Goal: Complete application form: Complete application form

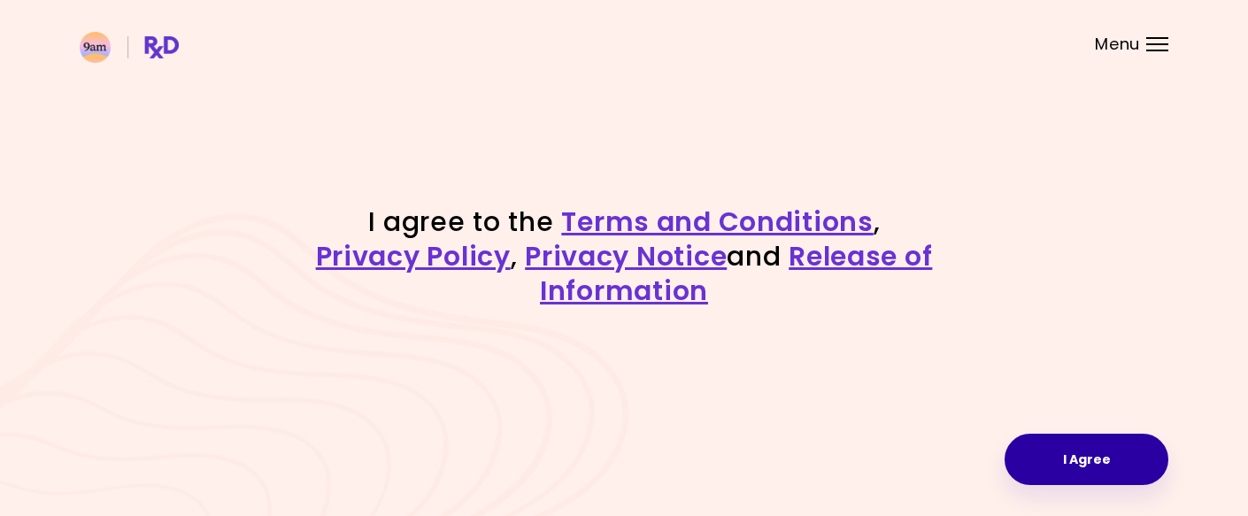
click at [1087, 468] on button "I Agree" at bounding box center [1086, 459] width 164 height 51
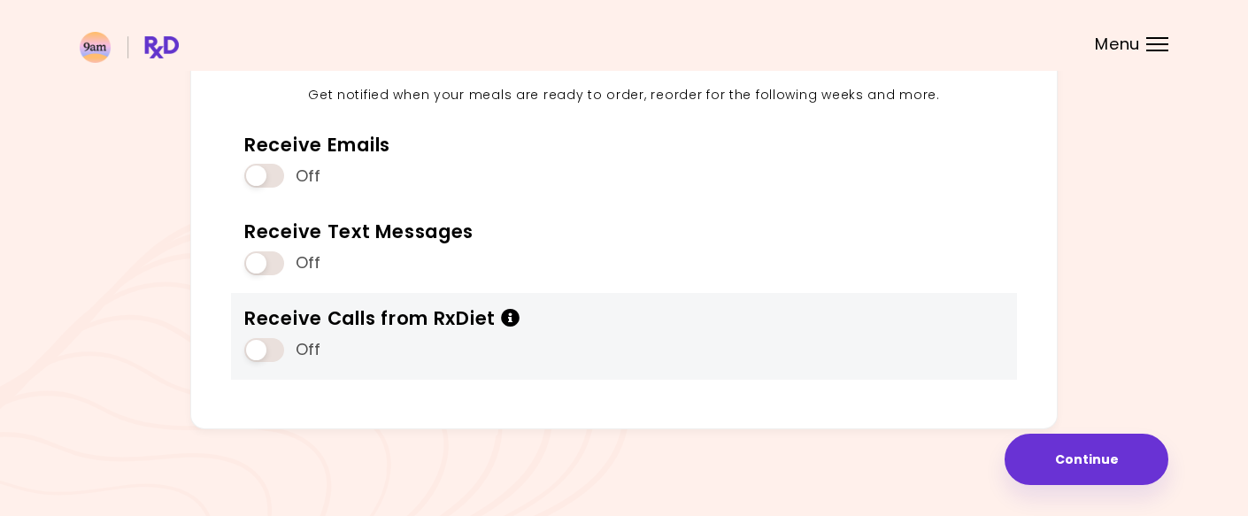
scroll to position [222, 0]
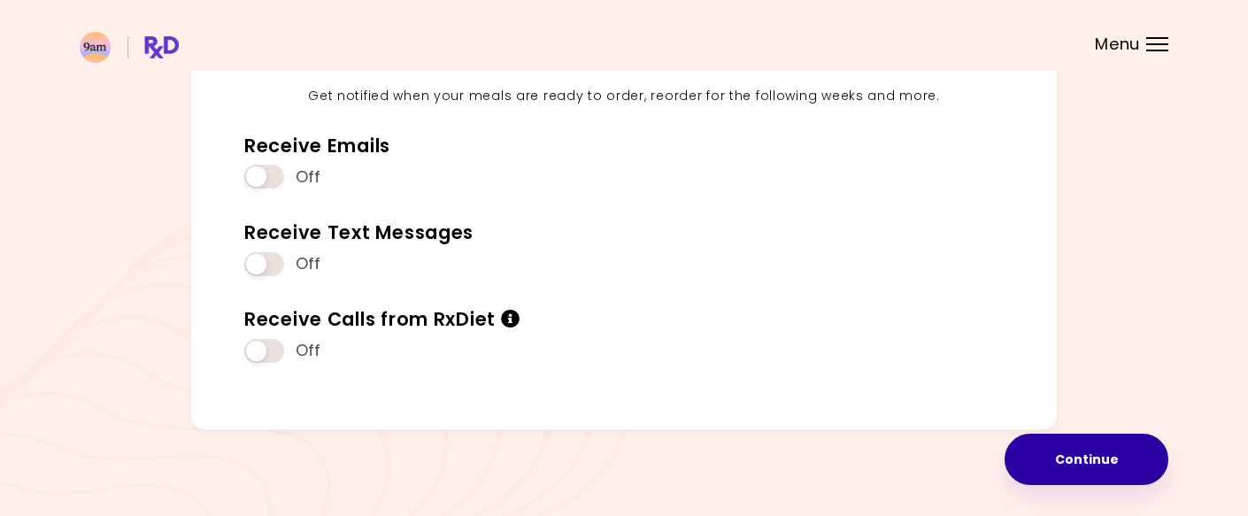
click at [1061, 470] on button "Continue" at bounding box center [1086, 459] width 164 height 51
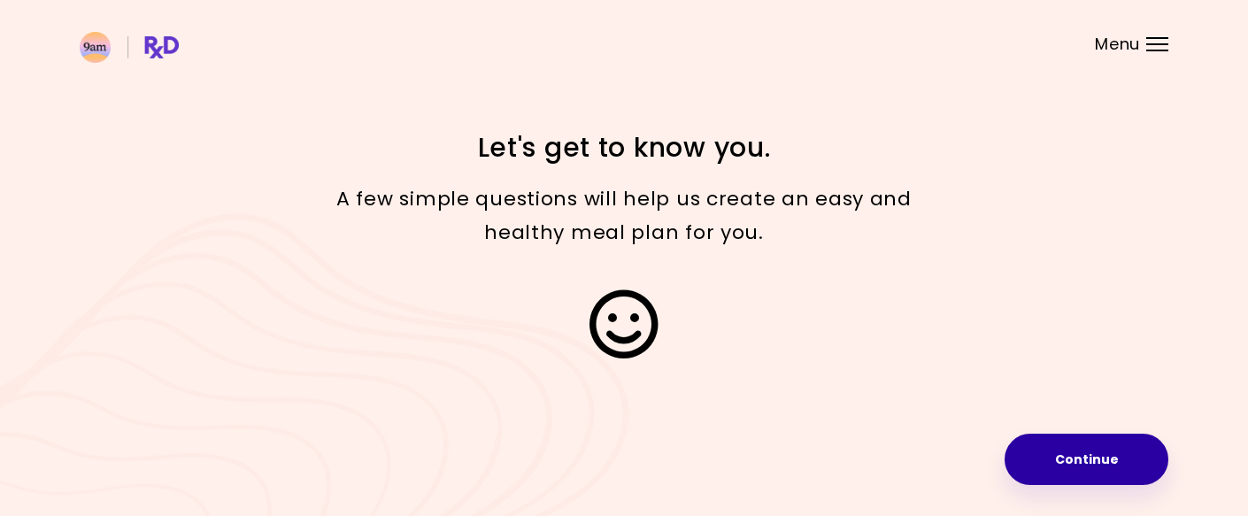
click at [1084, 469] on button "Continue" at bounding box center [1086, 459] width 164 height 51
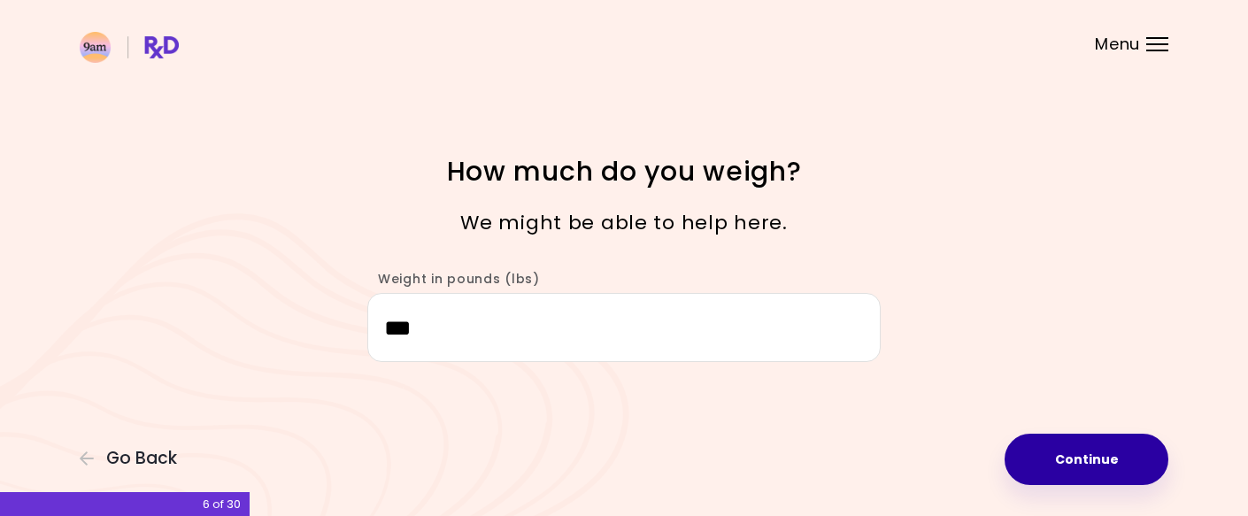
click at [1083, 468] on button "Continue" at bounding box center [1086, 459] width 164 height 51
select select "****"
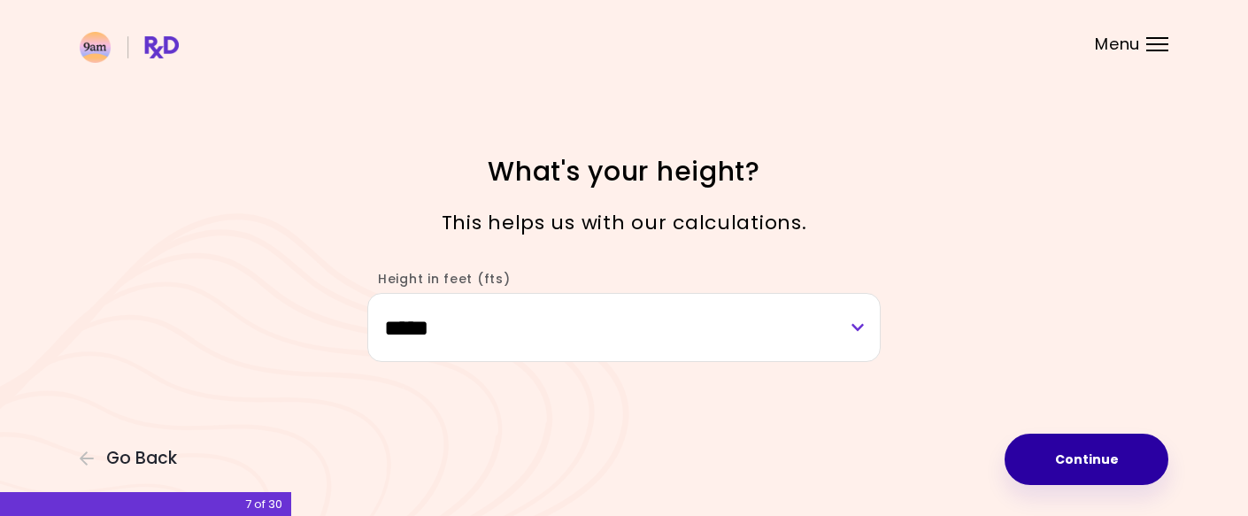
click at [1083, 468] on button "Continue" at bounding box center [1086, 459] width 164 height 51
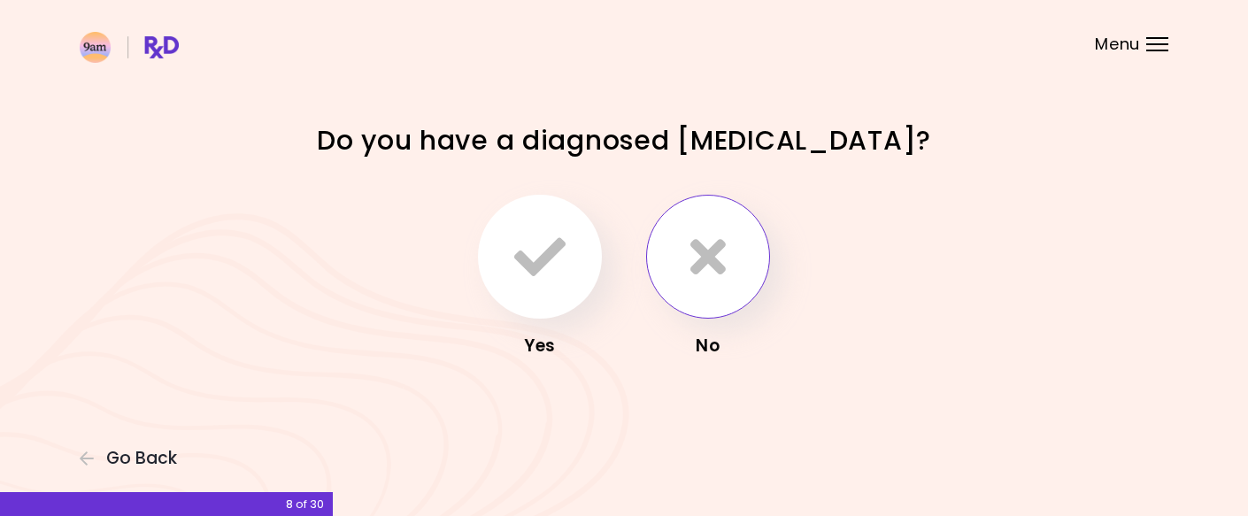
click at [742, 268] on button "button" at bounding box center [708, 257] width 124 height 124
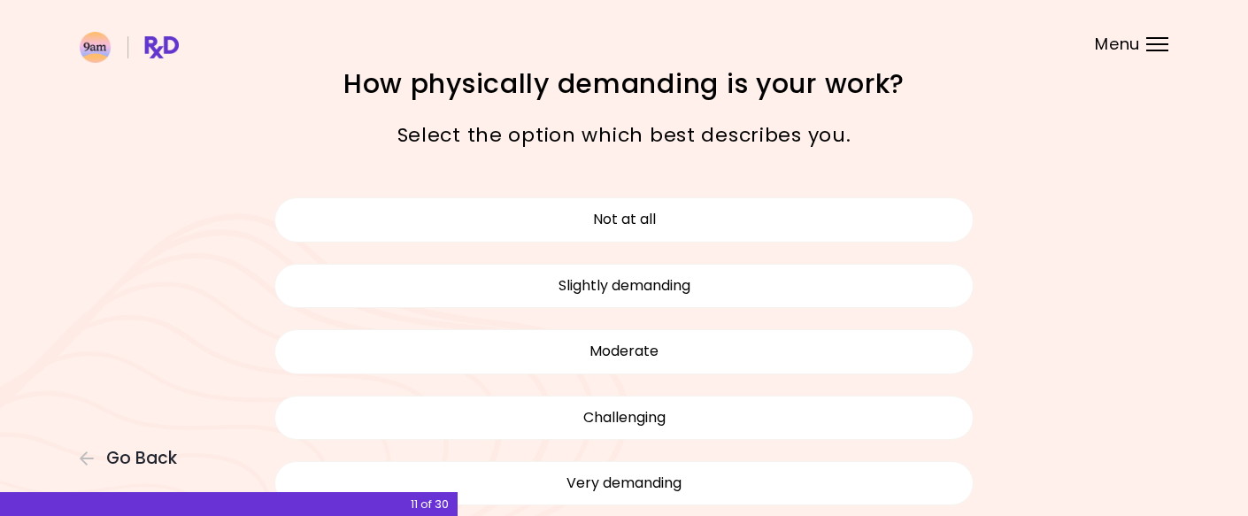
scroll to position [40, 0]
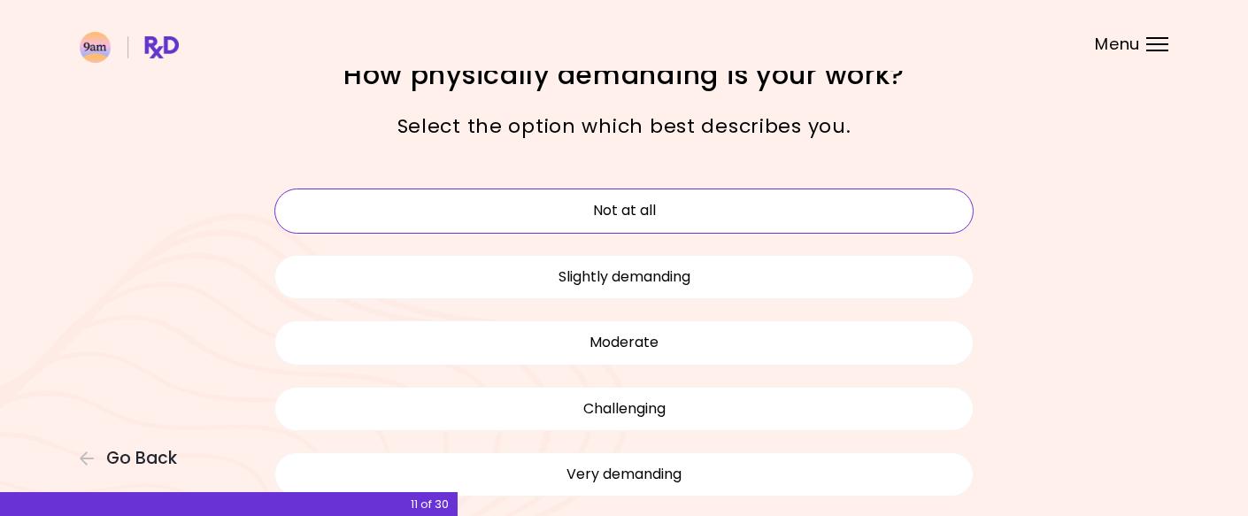
click at [699, 206] on button "Not at all" at bounding box center [623, 210] width 699 height 44
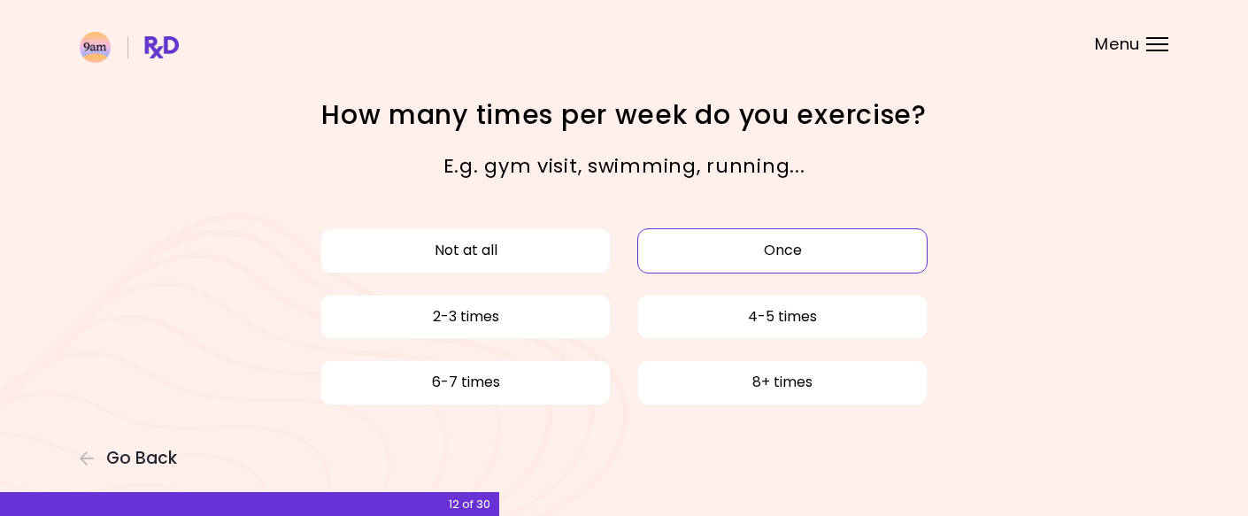
click at [727, 246] on button "Once" at bounding box center [782, 250] width 290 height 44
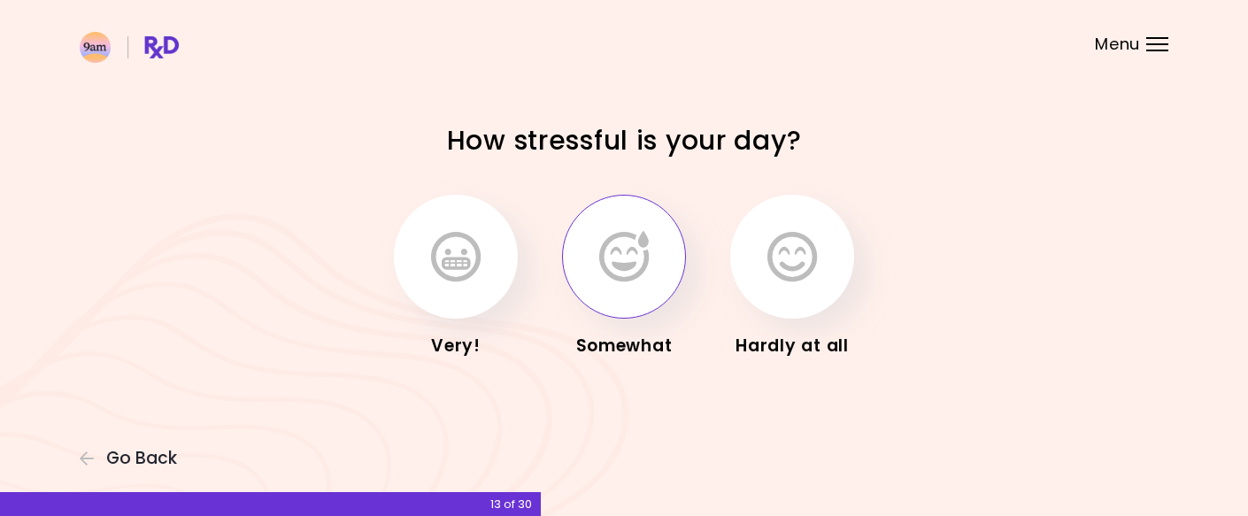
click at [633, 254] on icon "button" at bounding box center [624, 256] width 50 height 51
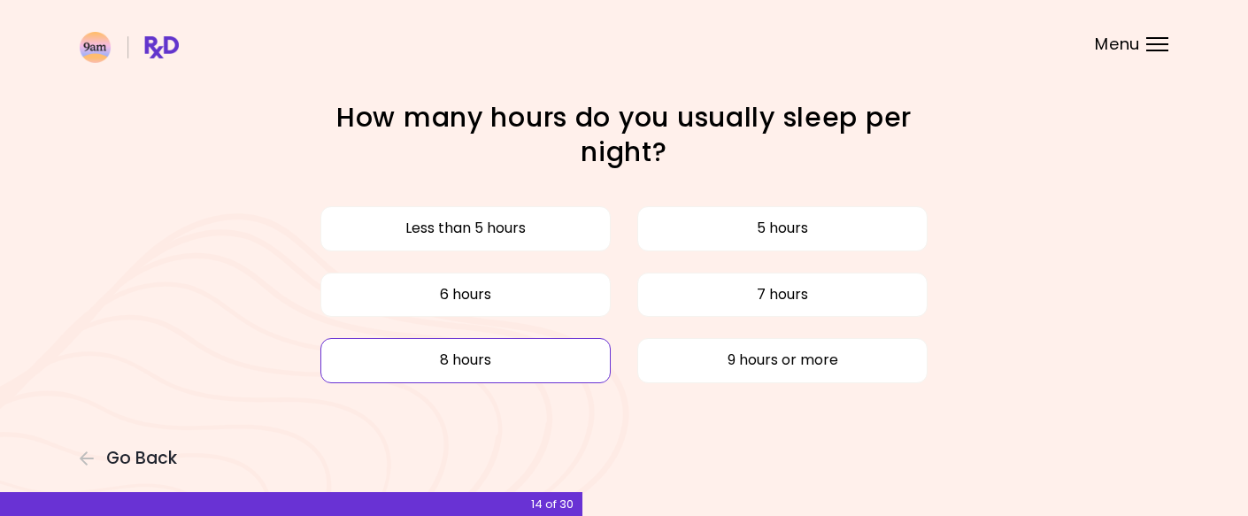
click at [564, 359] on button "8 hours" at bounding box center [465, 360] width 290 height 44
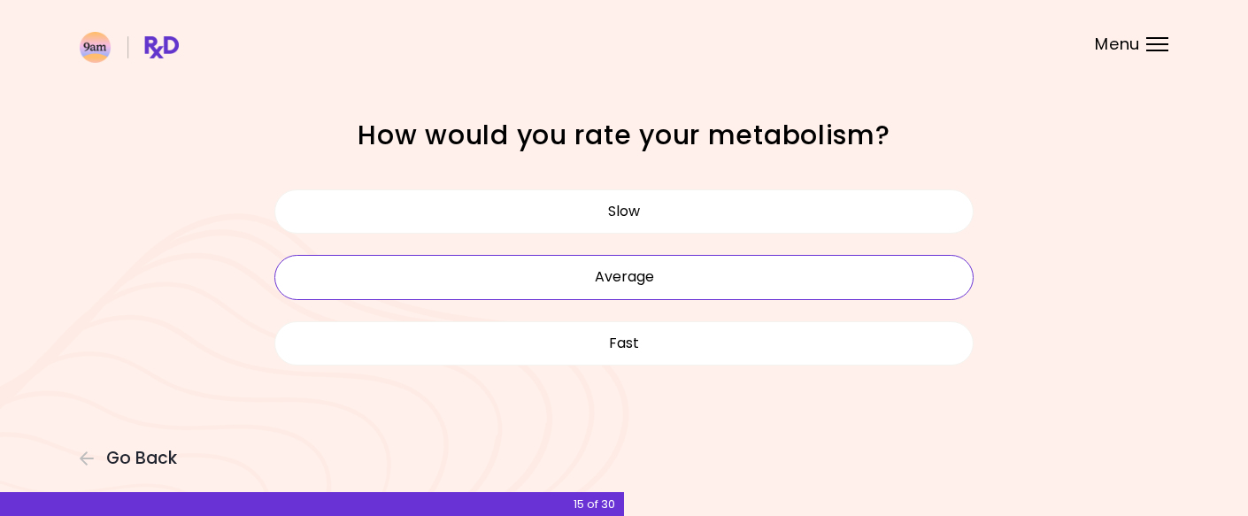
click at [564, 278] on button "Average" at bounding box center [623, 277] width 699 height 44
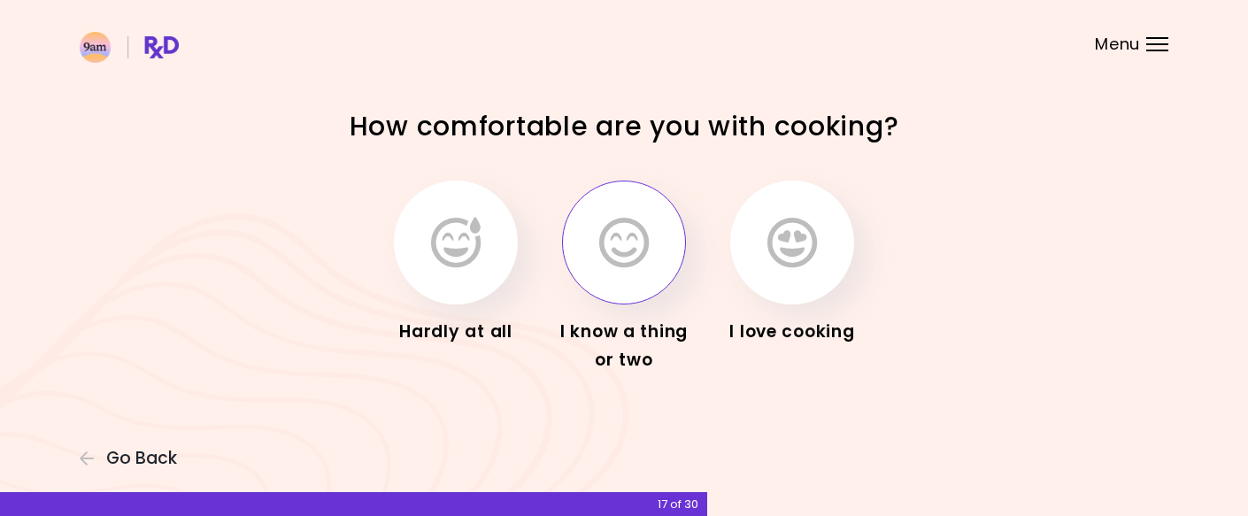
click at [633, 254] on icon "button" at bounding box center [624, 242] width 50 height 51
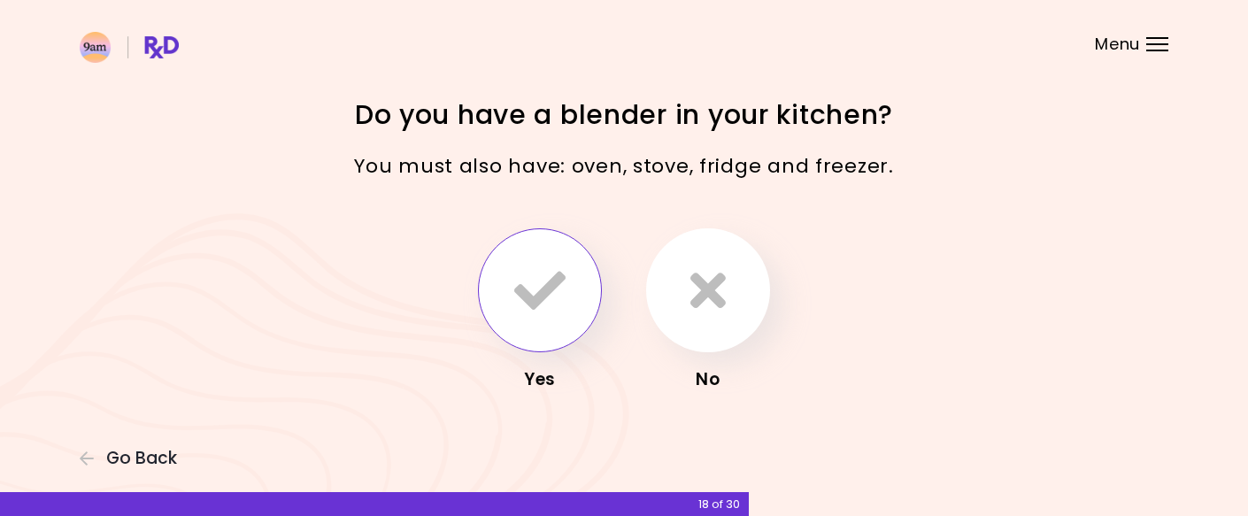
click at [539, 298] on icon "button" at bounding box center [539, 290] width 51 height 51
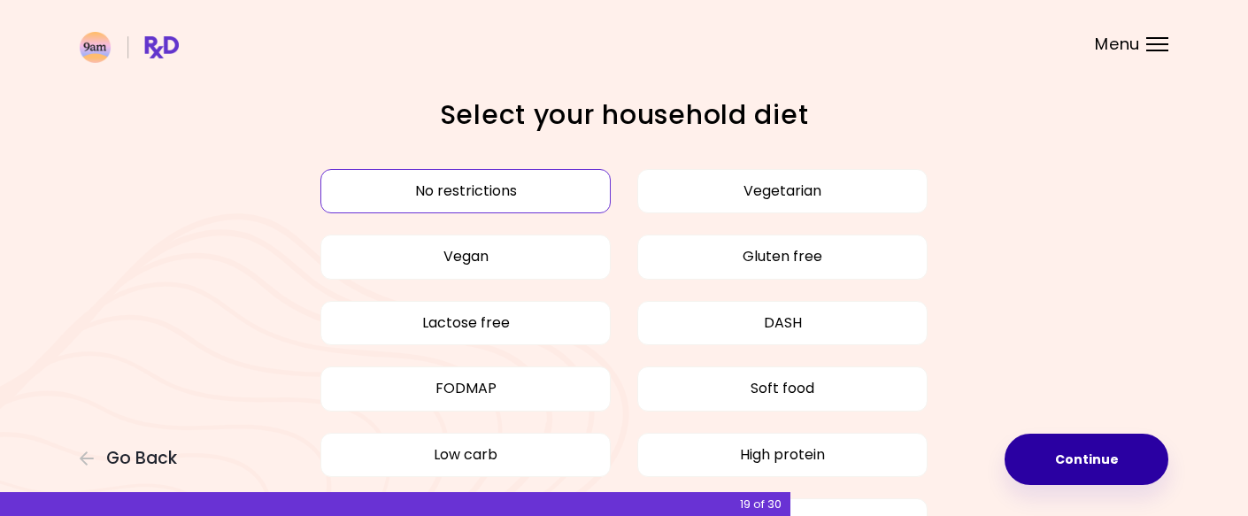
click at [1099, 453] on button "Continue" at bounding box center [1086, 459] width 164 height 51
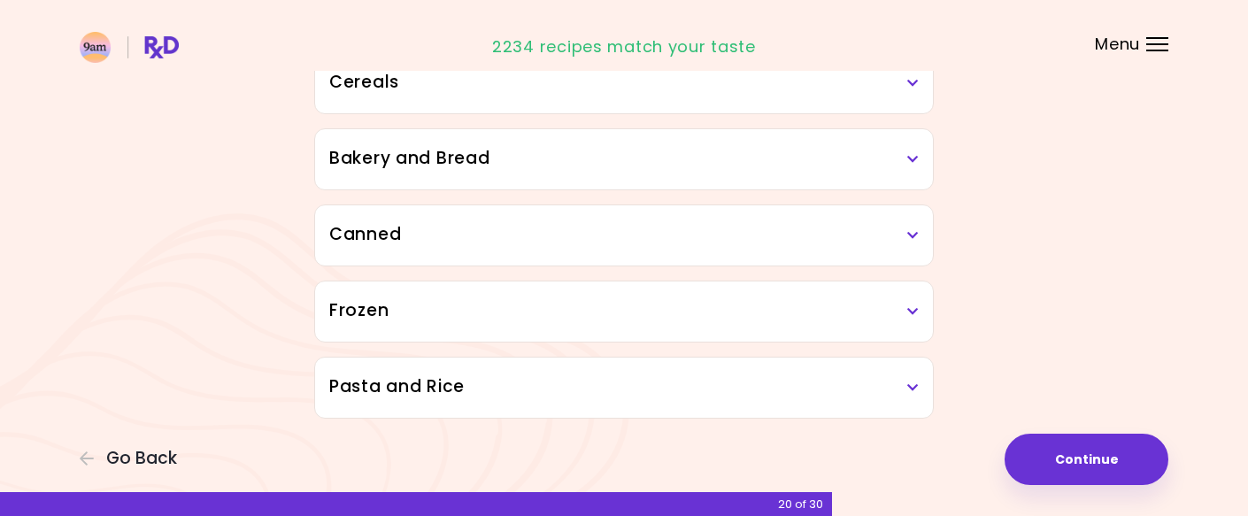
scroll to position [1045, 0]
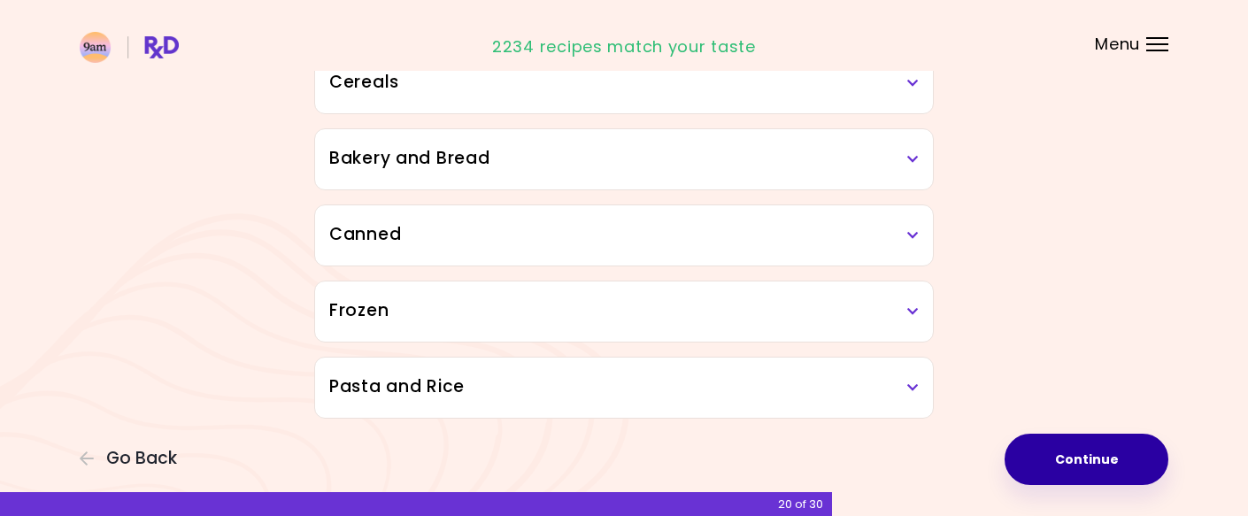
click at [1083, 459] on button "Continue" at bounding box center [1086, 459] width 164 height 51
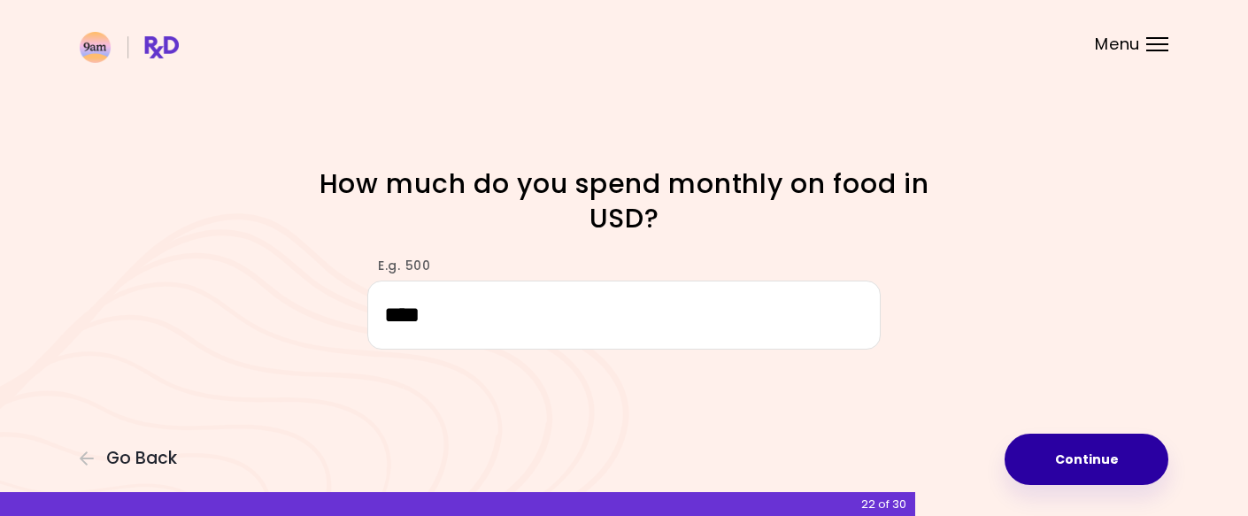
type input "****"
click at [1079, 459] on button "Continue" at bounding box center [1086, 459] width 164 height 51
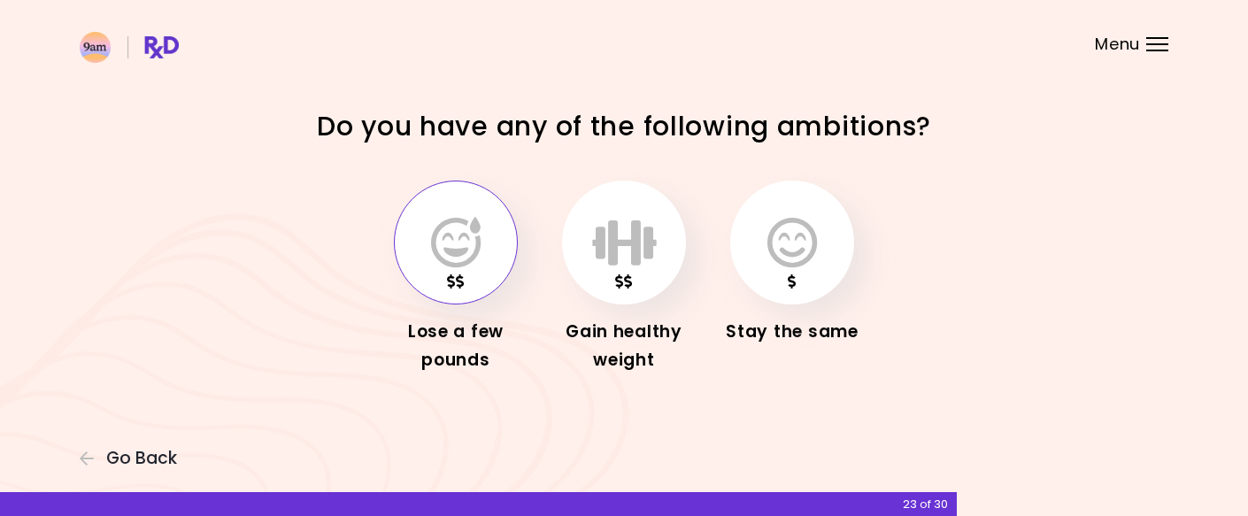
click at [456, 247] on icon "button" at bounding box center [456, 242] width 50 height 51
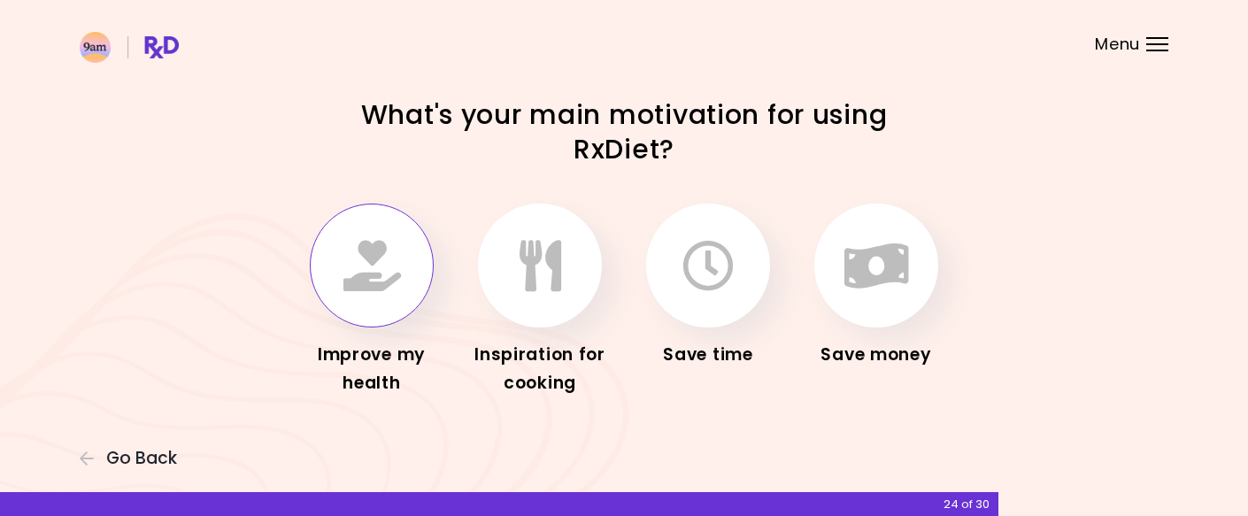
click at [367, 286] on icon "button" at bounding box center [372, 265] width 58 height 51
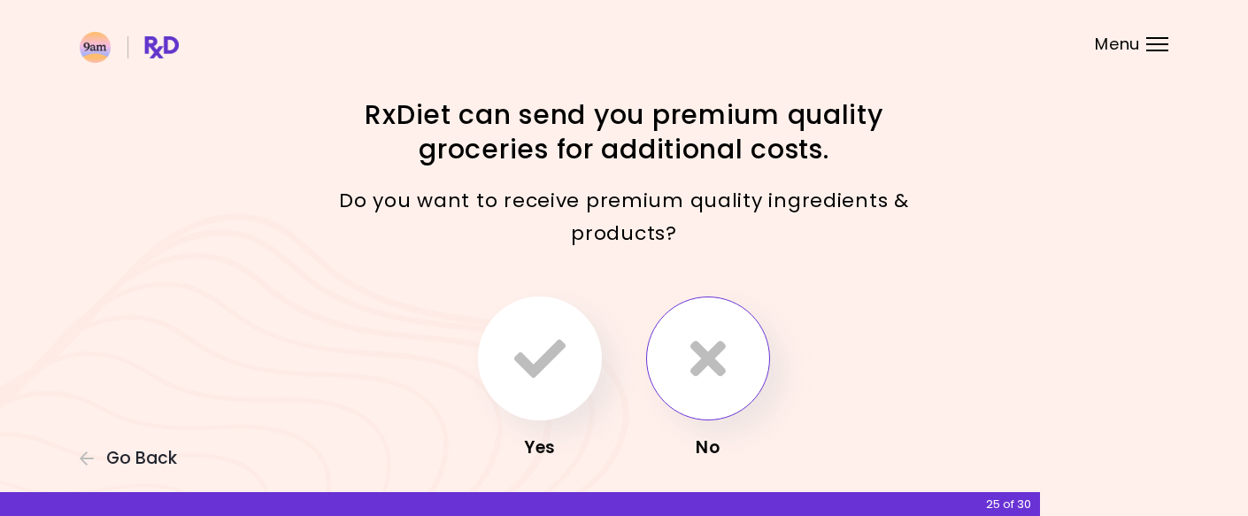
click at [723, 342] on icon "button" at bounding box center [707, 358] width 35 height 51
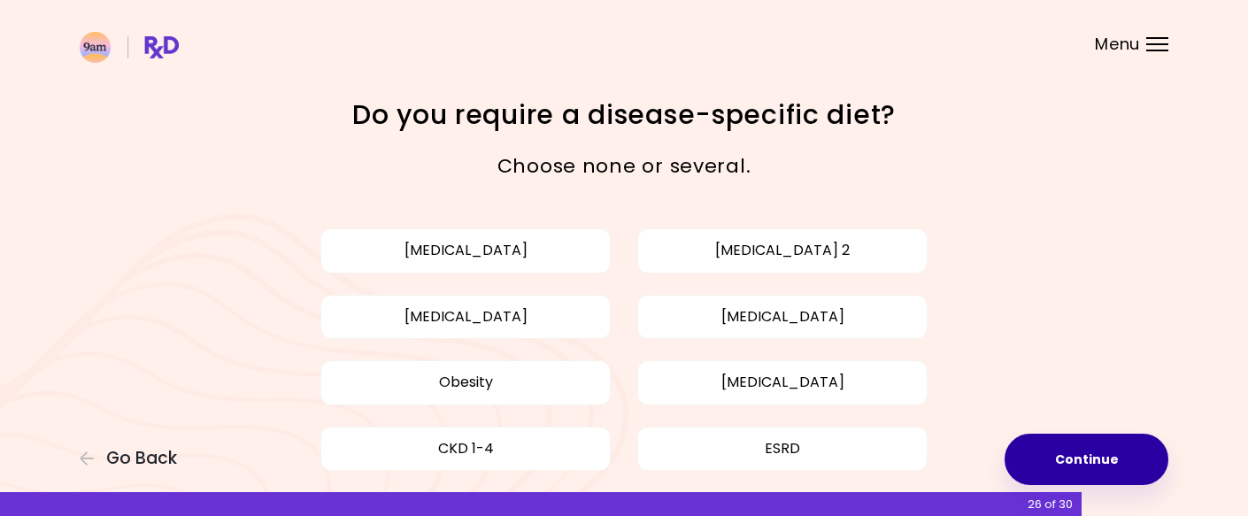
click at [1109, 459] on button "Continue" at bounding box center [1086, 459] width 164 height 51
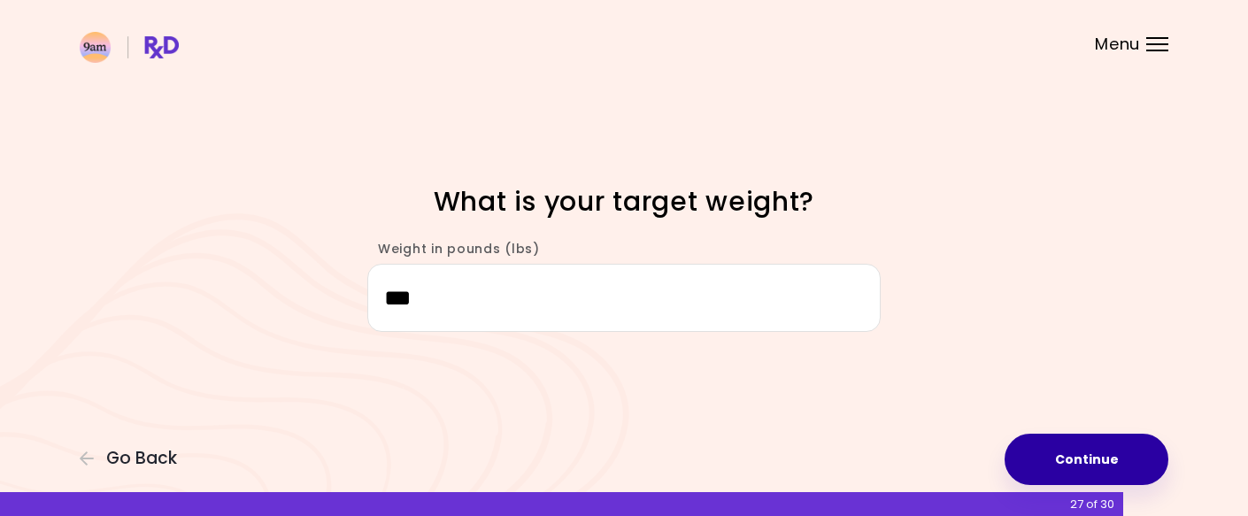
type input "***"
click at [1095, 450] on button "Continue" at bounding box center [1086, 459] width 164 height 51
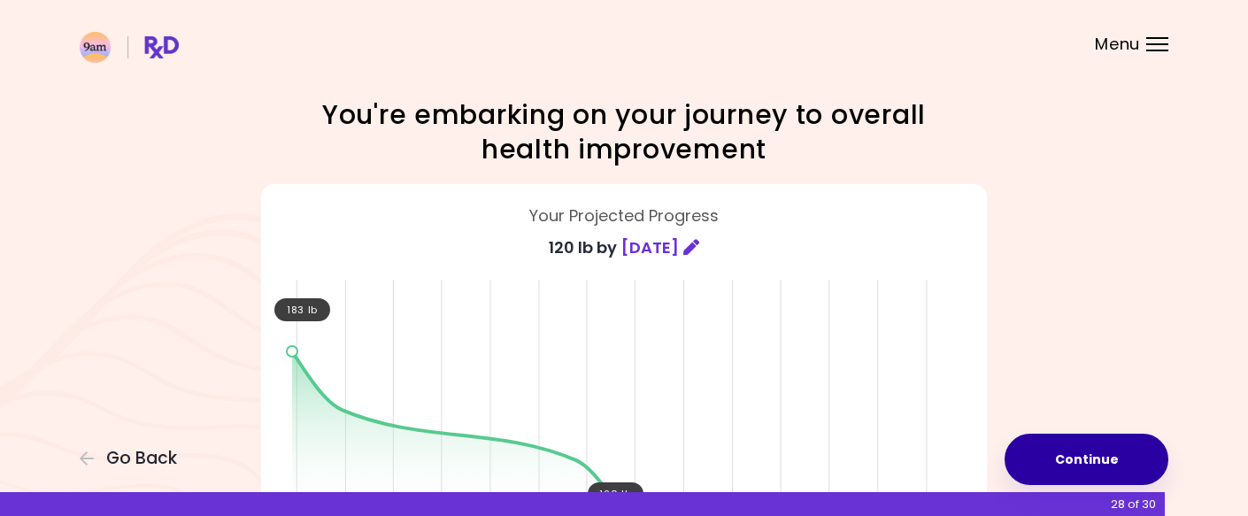
click at [1076, 458] on button "Continue" at bounding box center [1086, 459] width 164 height 51
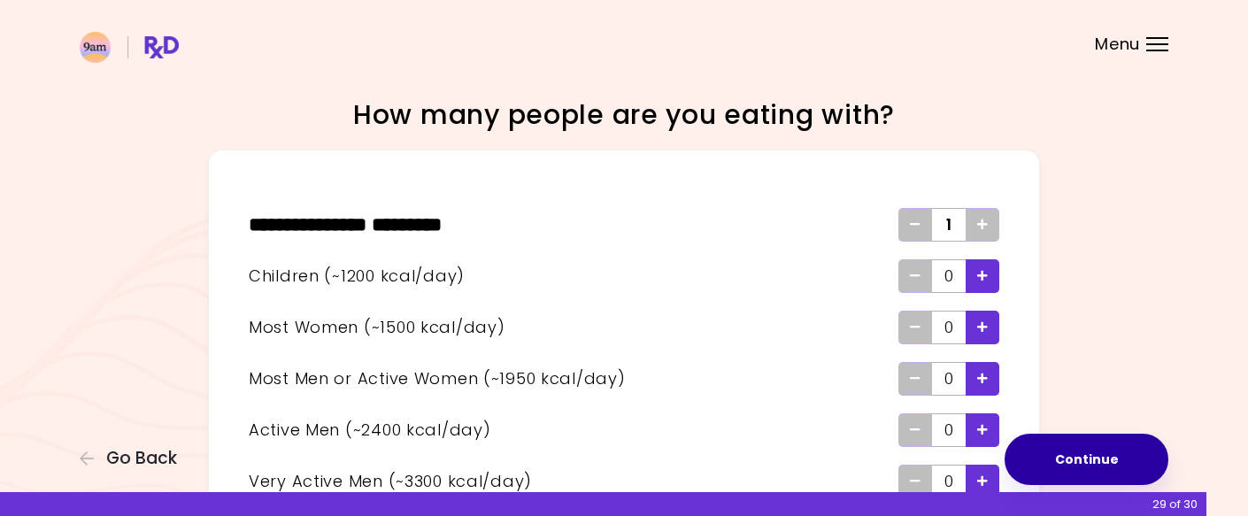
click at [1080, 464] on button "Continue" at bounding box center [1086, 459] width 164 height 51
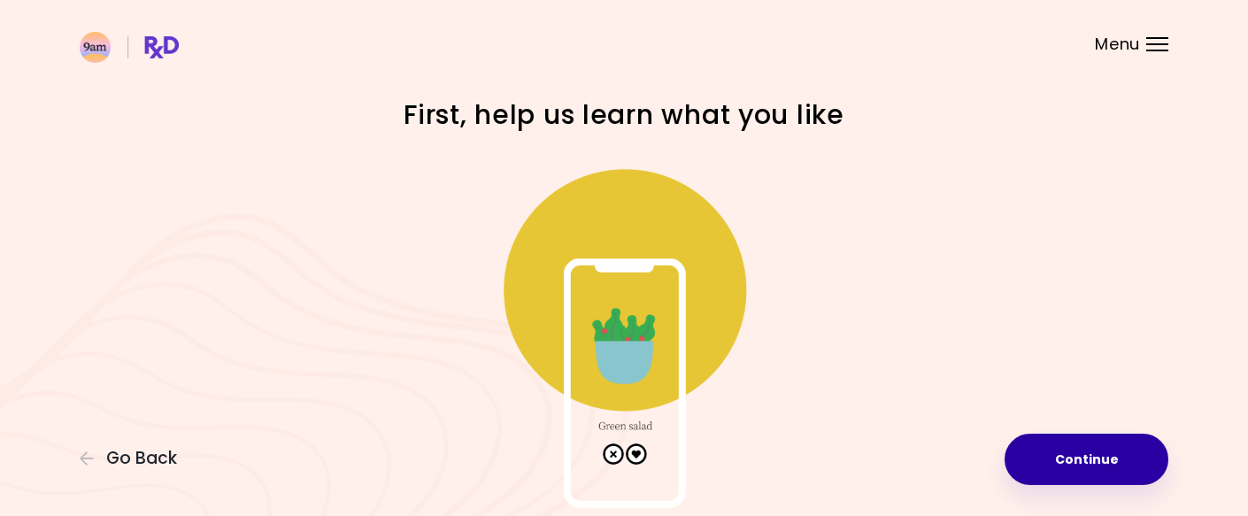
click at [1080, 464] on button "Continue" at bounding box center [1086, 459] width 164 height 51
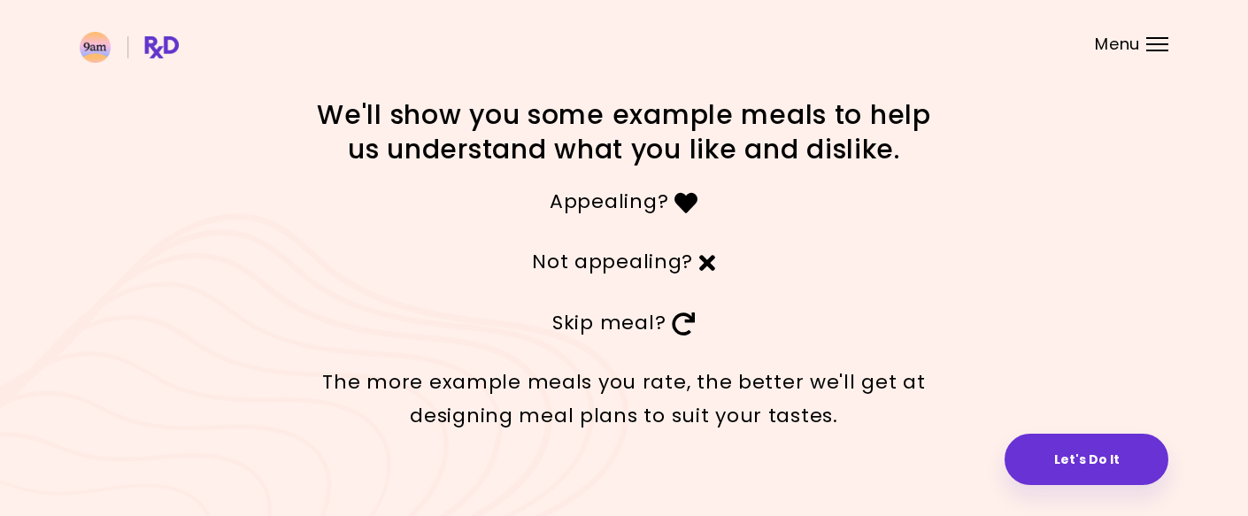
click at [706, 261] on icon at bounding box center [707, 262] width 17 height 23
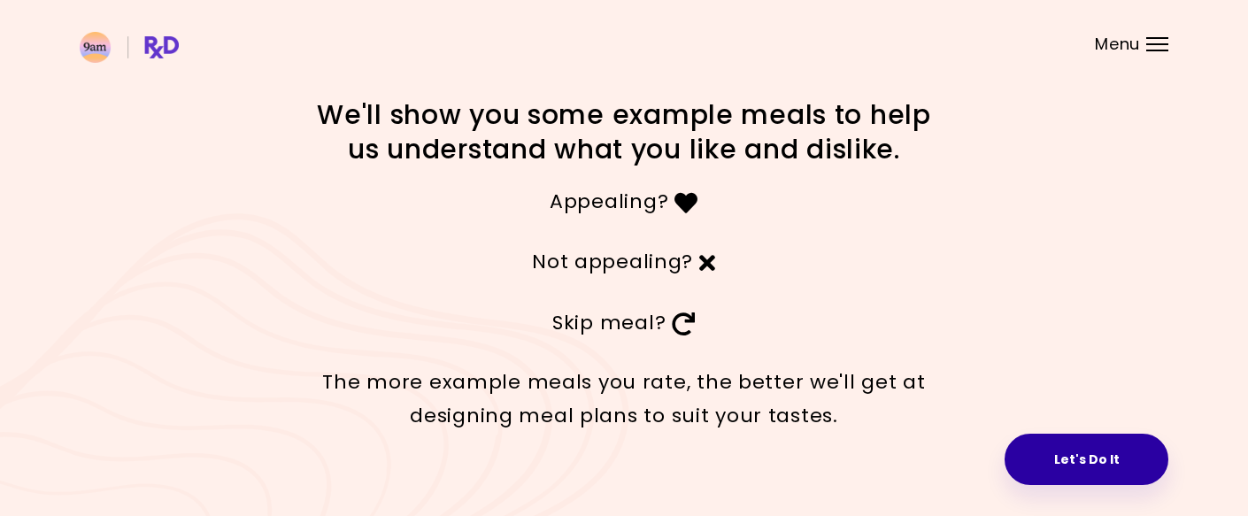
click at [1117, 461] on button "Let's Do It" at bounding box center [1086, 459] width 164 height 51
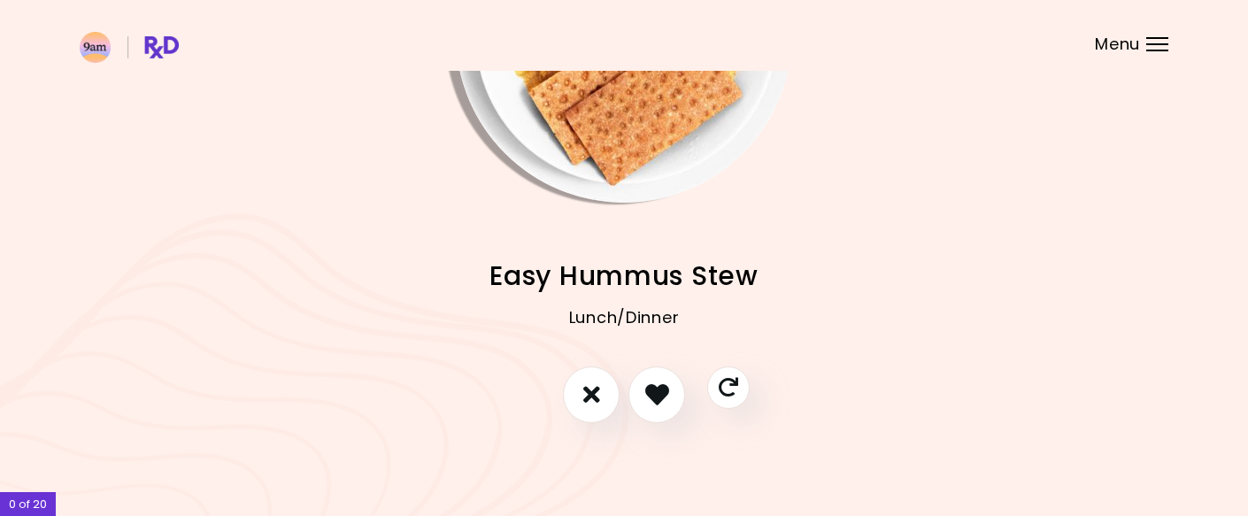
scroll to position [208, 0]
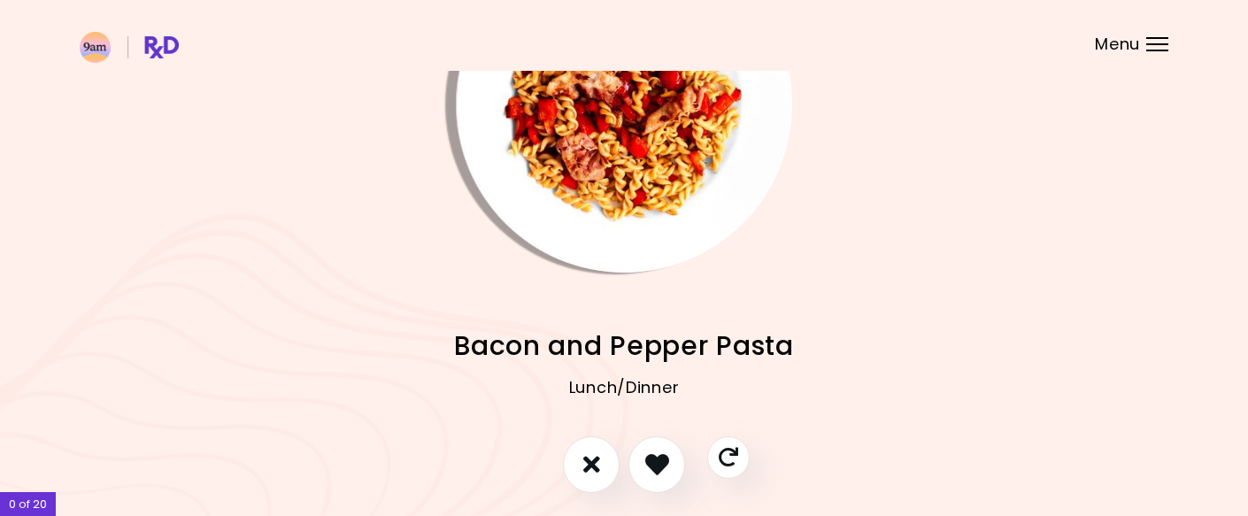
scroll to position [132, 0]
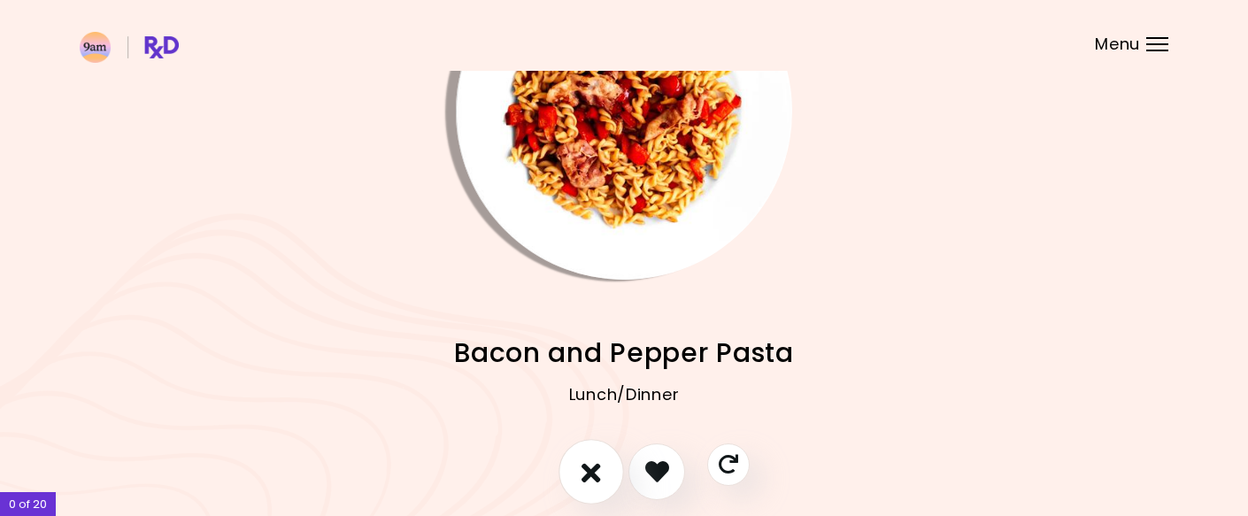
click at [589, 474] on icon "I don't like this recipe" at bounding box center [590, 470] width 19 height 27
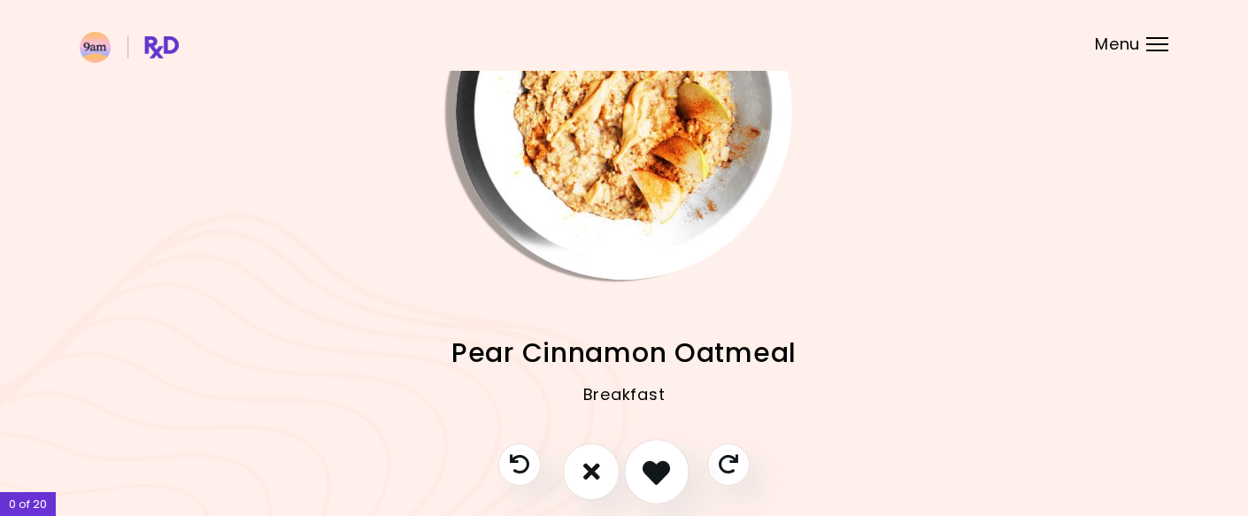
click at [649, 479] on icon "I like this recipe" at bounding box center [655, 470] width 27 height 27
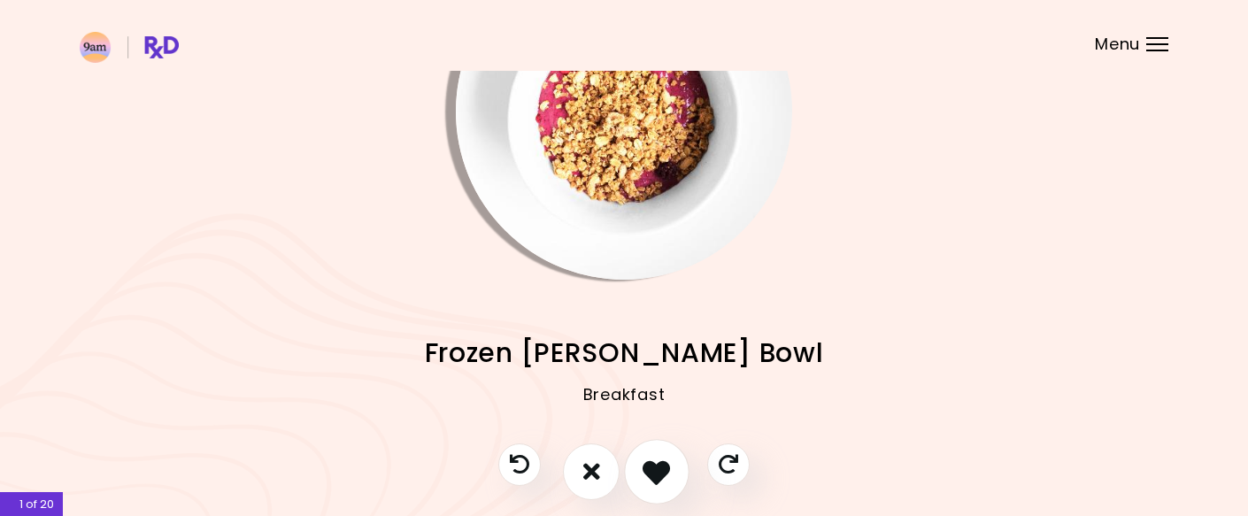
click at [649, 479] on icon "I like this recipe" at bounding box center [655, 470] width 27 height 27
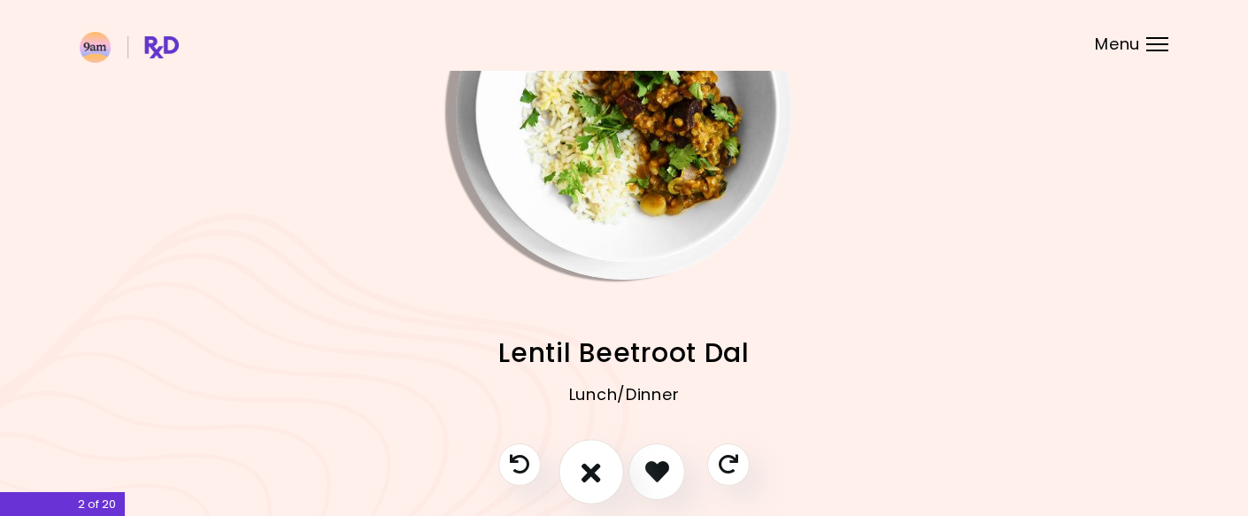
click at [597, 472] on icon "I don't like this recipe" at bounding box center [590, 470] width 19 height 27
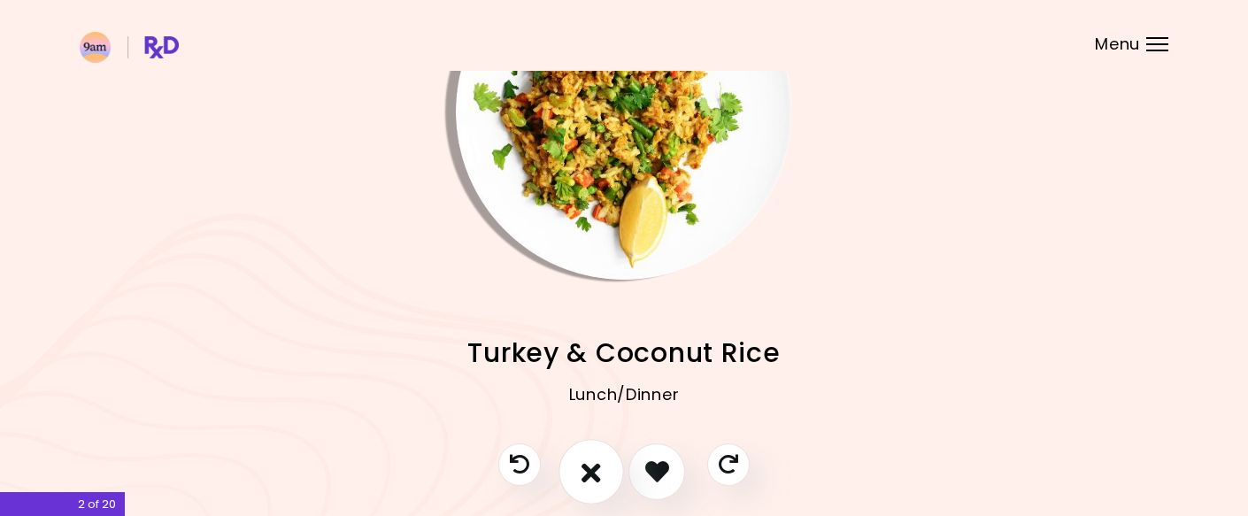
click at [597, 472] on icon "I don't like this recipe" at bounding box center [590, 470] width 19 height 27
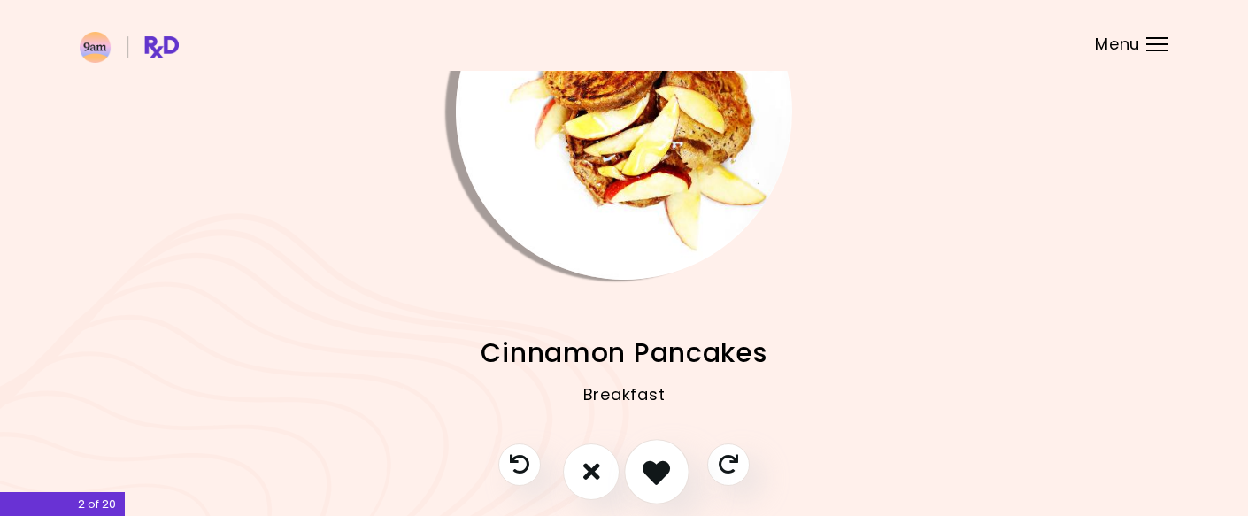
click at [659, 475] on icon "I like this recipe" at bounding box center [655, 470] width 27 height 27
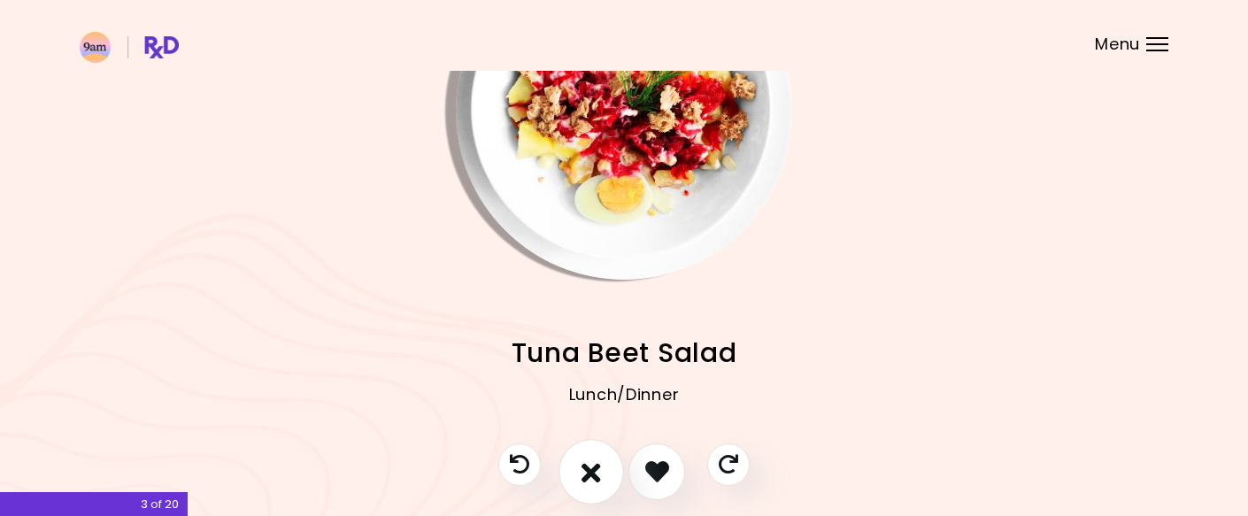
click at [594, 472] on icon "I don't like this recipe" at bounding box center [590, 470] width 19 height 27
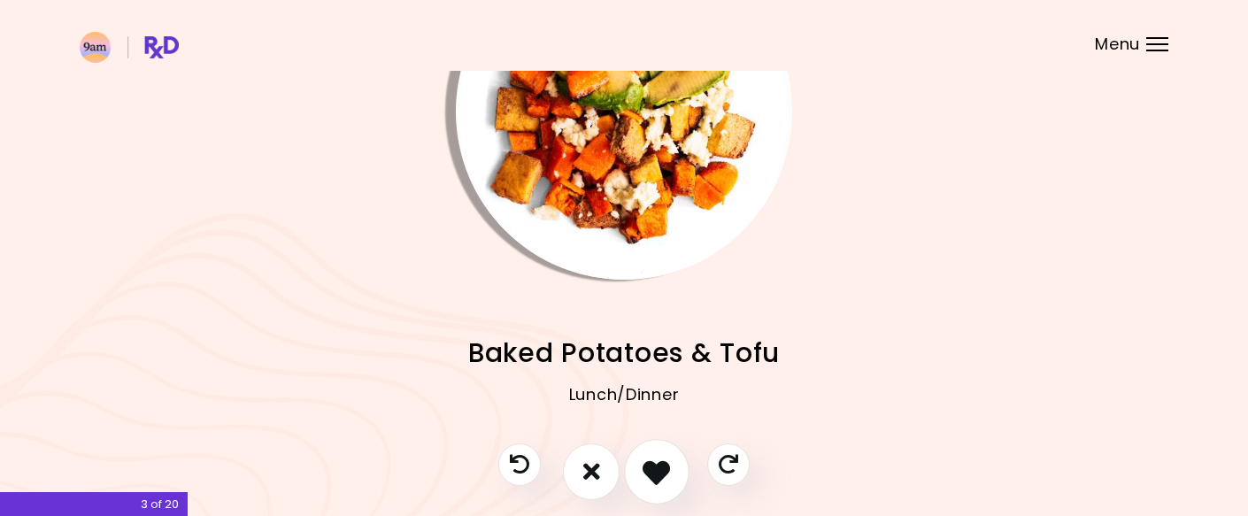
click at [657, 467] on icon "I like this recipe" at bounding box center [655, 470] width 27 height 27
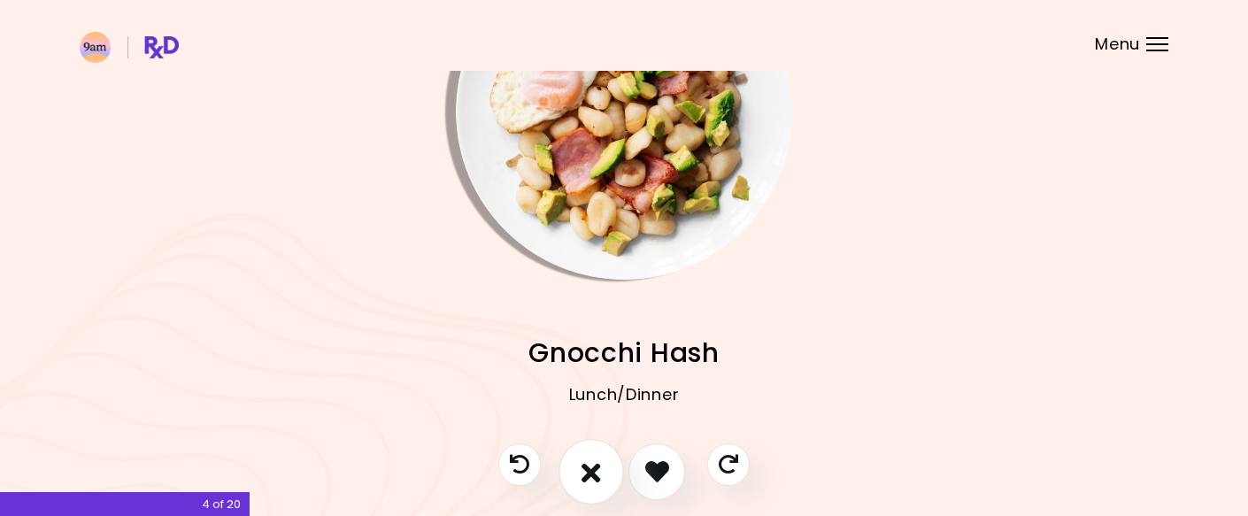
click at [593, 469] on icon "I don't like this recipe" at bounding box center [590, 470] width 19 height 27
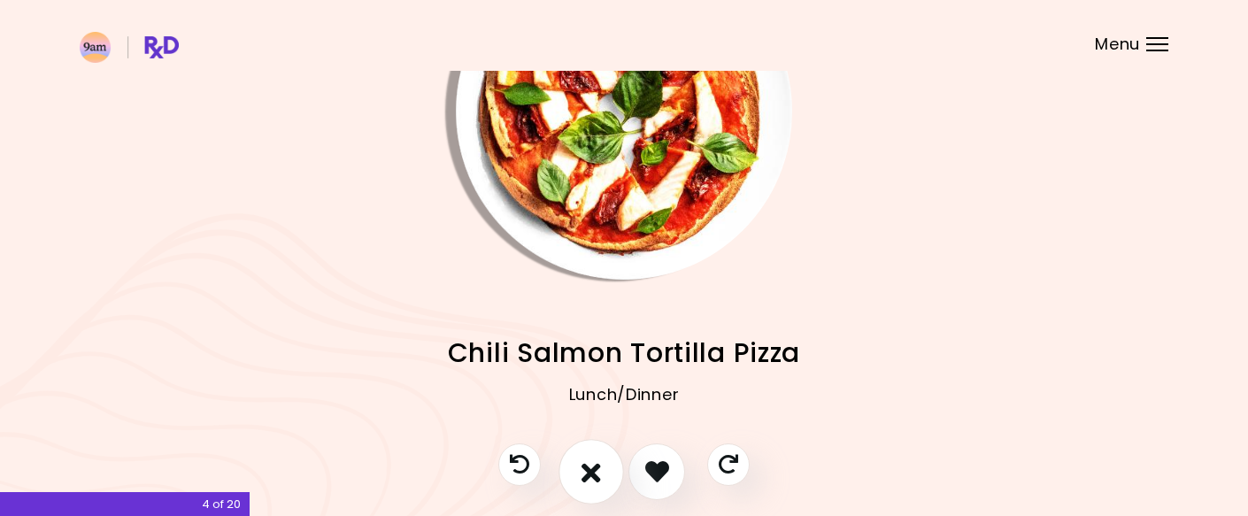
click at [593, 469] on icon "I don't like this recipe" at bounding box center [590, 470] width 19 height 27
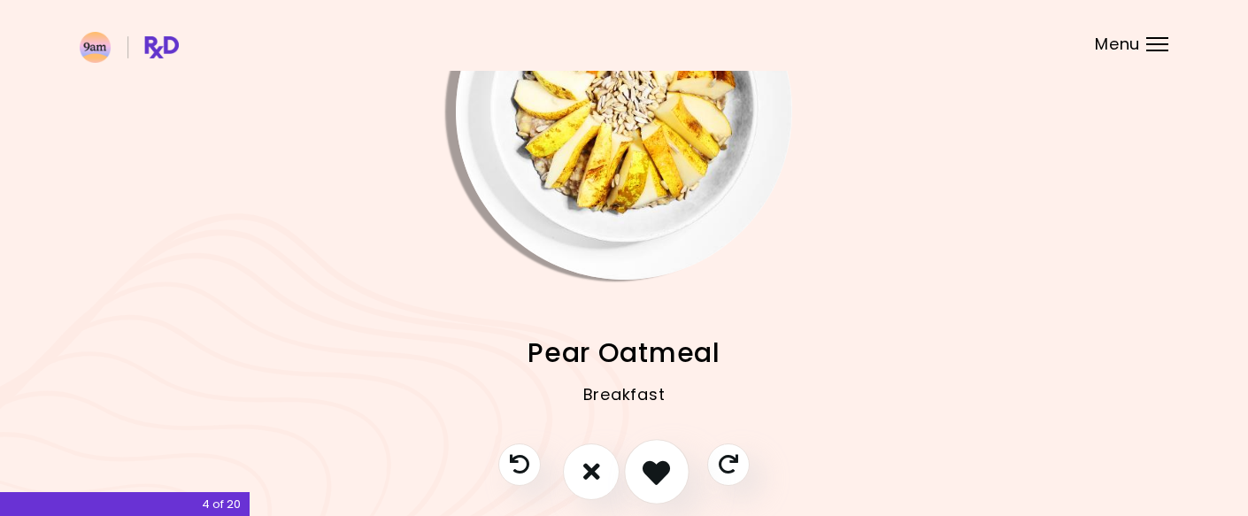
click at [663, 475] on icon "I like this recipe" at bounding box center [655, 470] width 27 height 27
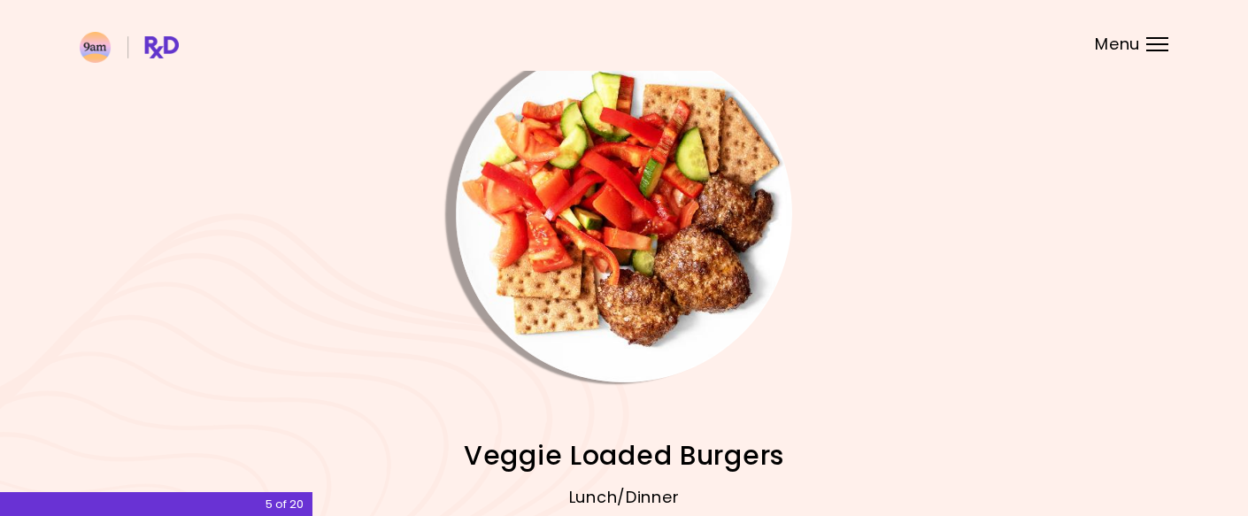
scroll to position [208, 0]
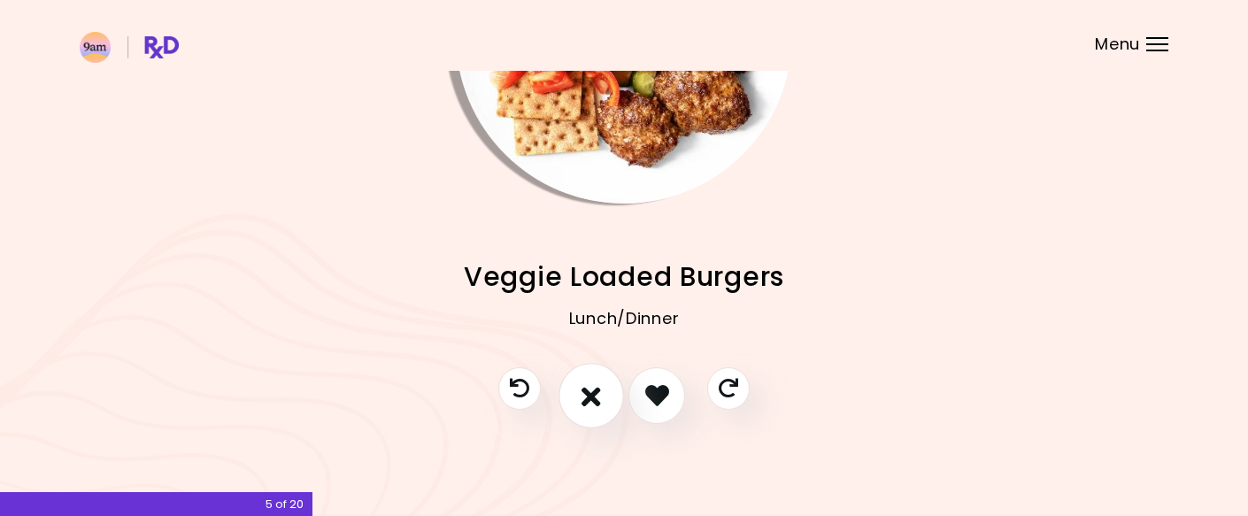
click at [583, 393] on icon "I don't like this recipe" at bounding box center [590, 394] width 19 height 27
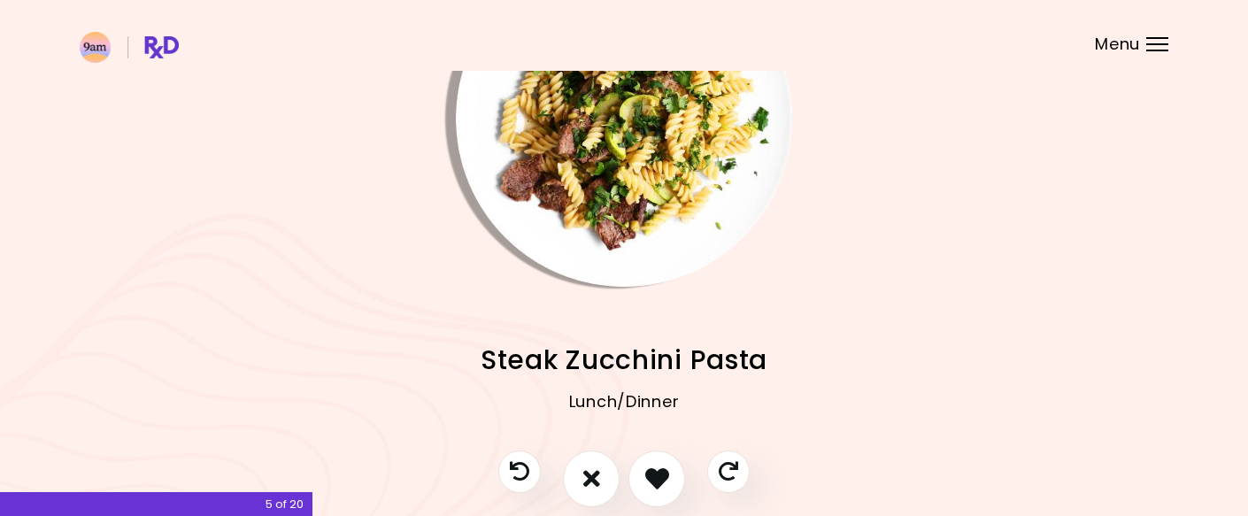
scroll to position [135, 0]
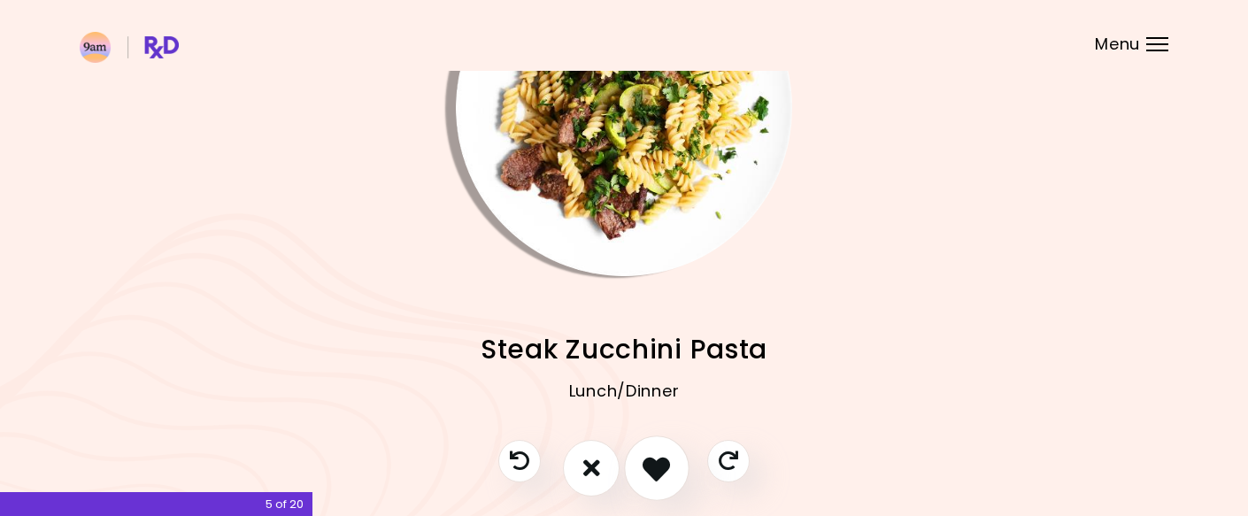
click at [655, 466] on icon "I like this recipe" at bounding box center [655, 467] width 27 height 27
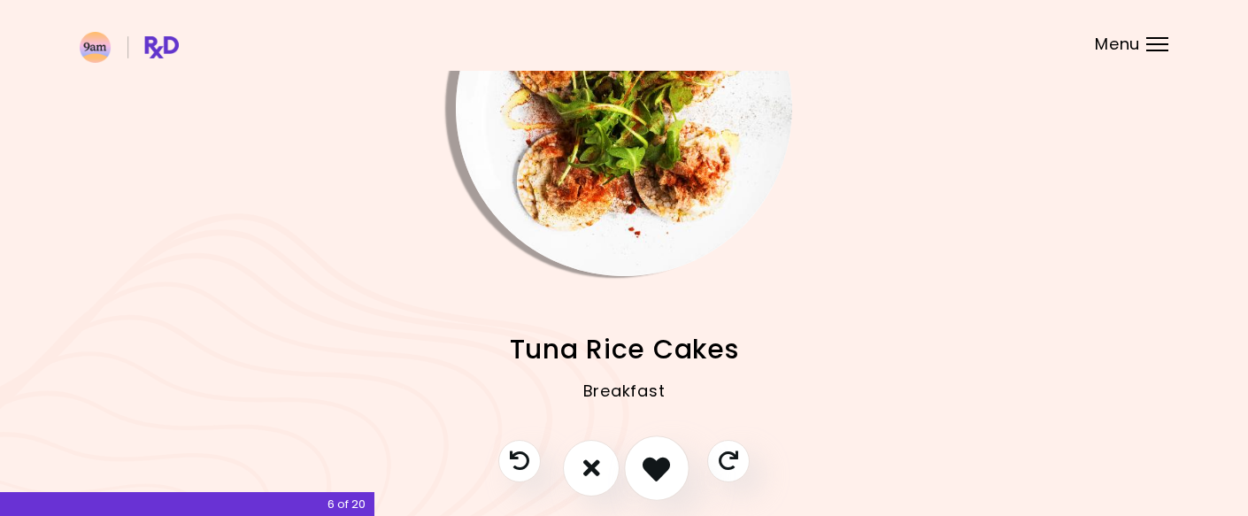
click at [655, 466] on icon "I like this recipe" at bounding box center [655, 467] width 27 height 27
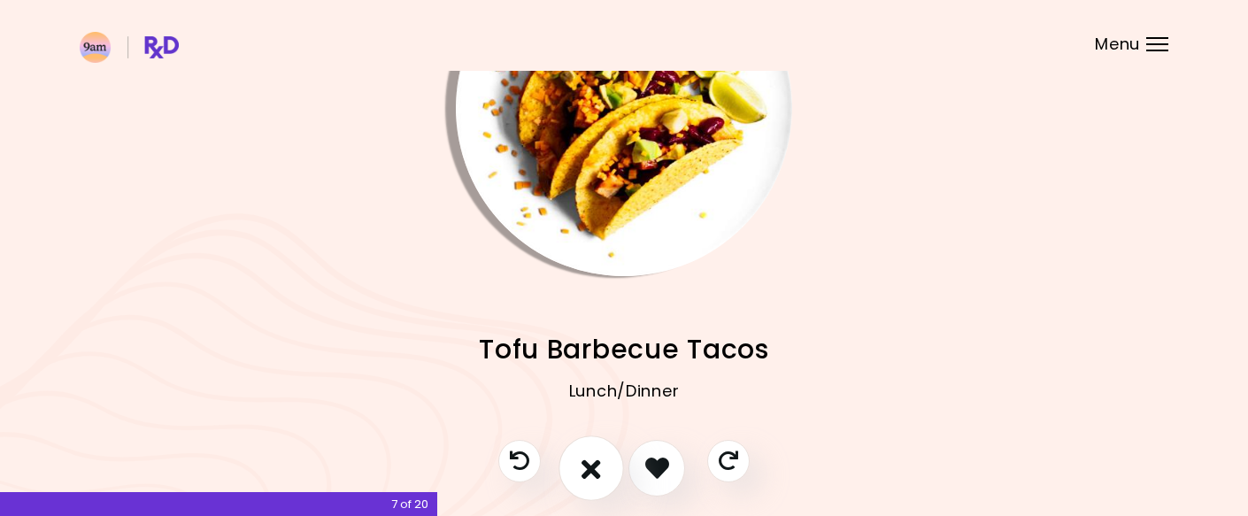
click at [589, 466] on icon "I don't like this recipe" at bounding box center [590, 467] width 19 height 27
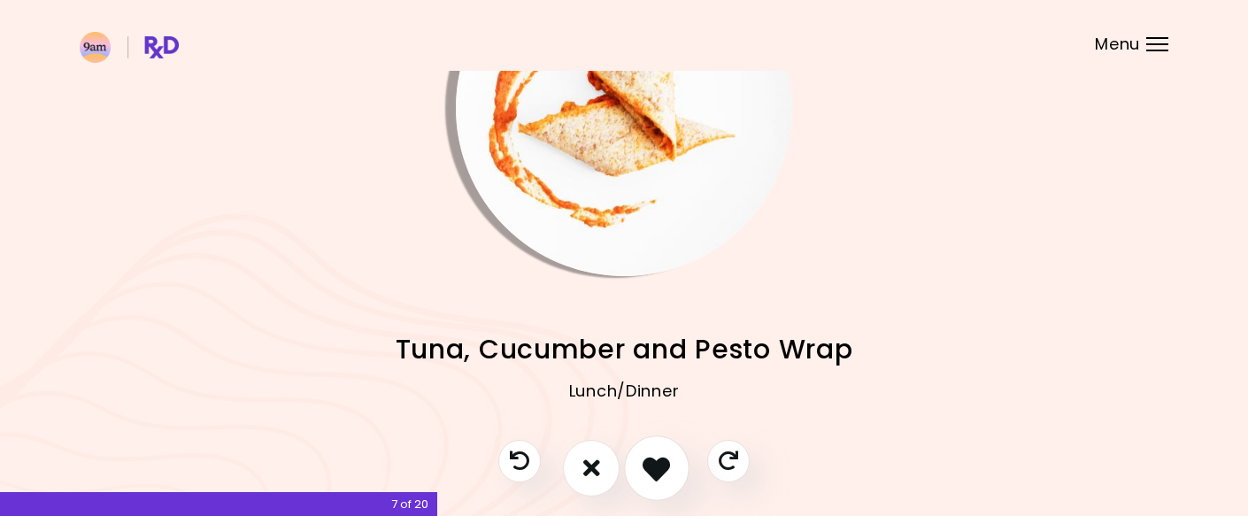
click at [661, 477] on icon "I like this recipe" at bounding box center [655, 467] width 27 height 27
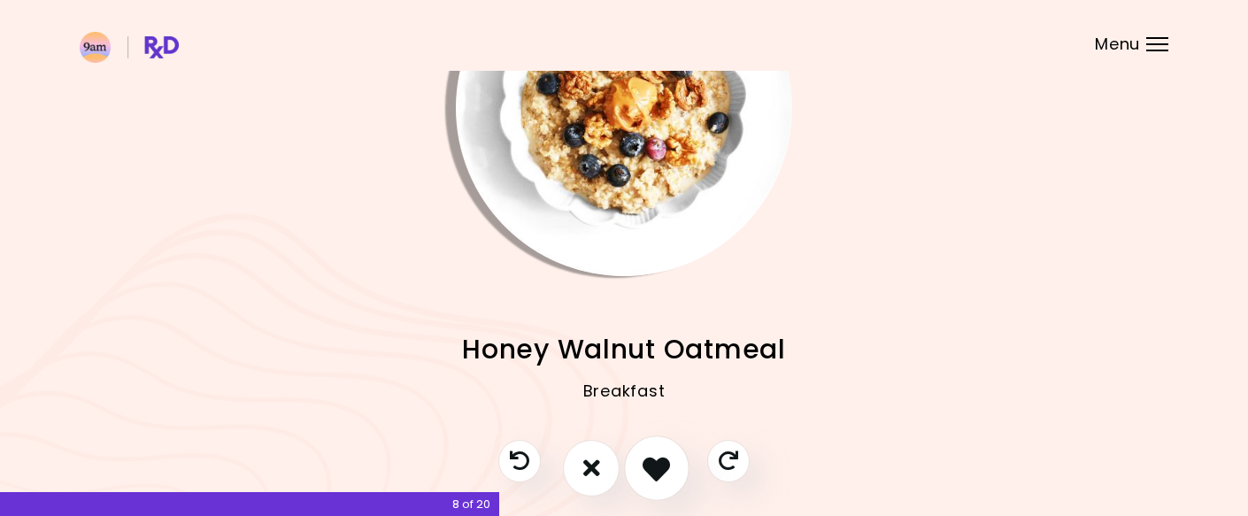
click at [657, 472] on icon "I like this recipe" at bounding box center [655, 467] width 27 height 27
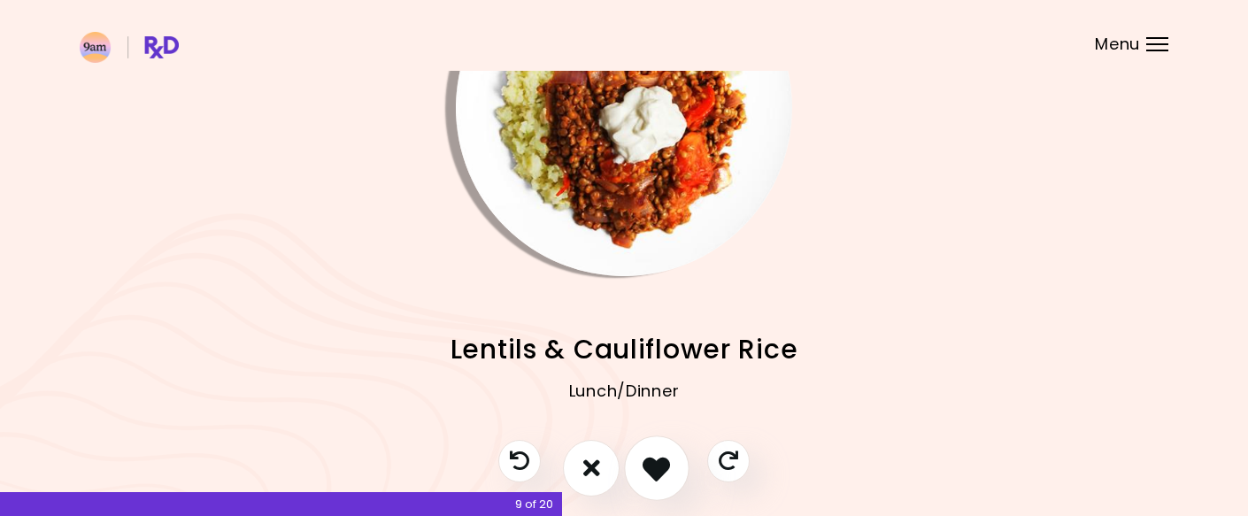
click at [657, 472] on icon "I like this recipe" at bounding box center [655, 467] width 27 height 27
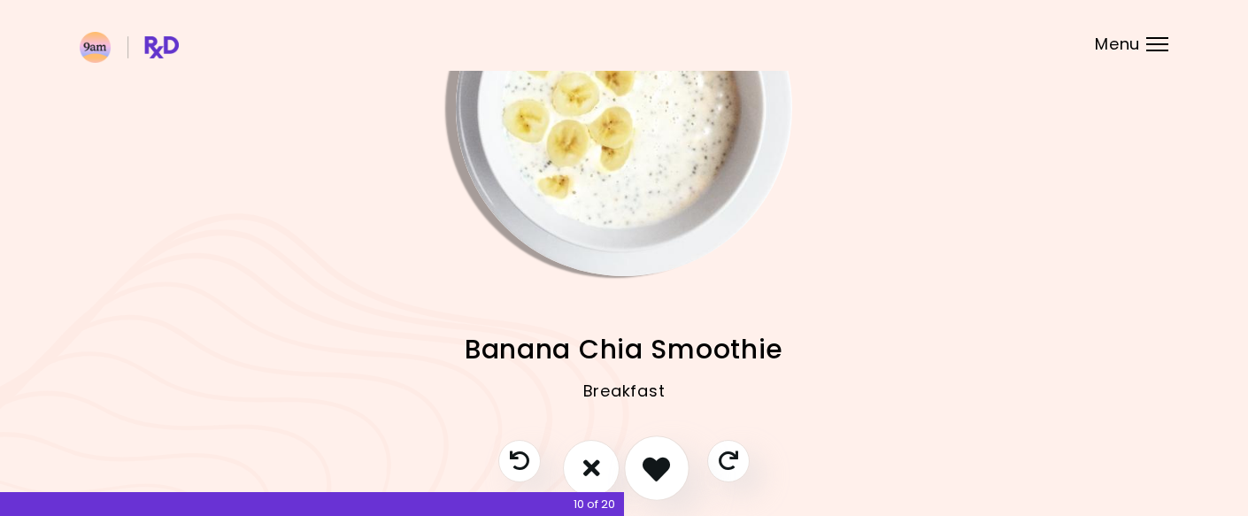
click at [657, 472] on icon "I like this recipe" at bounding box center [655, 467] width 27 height 27
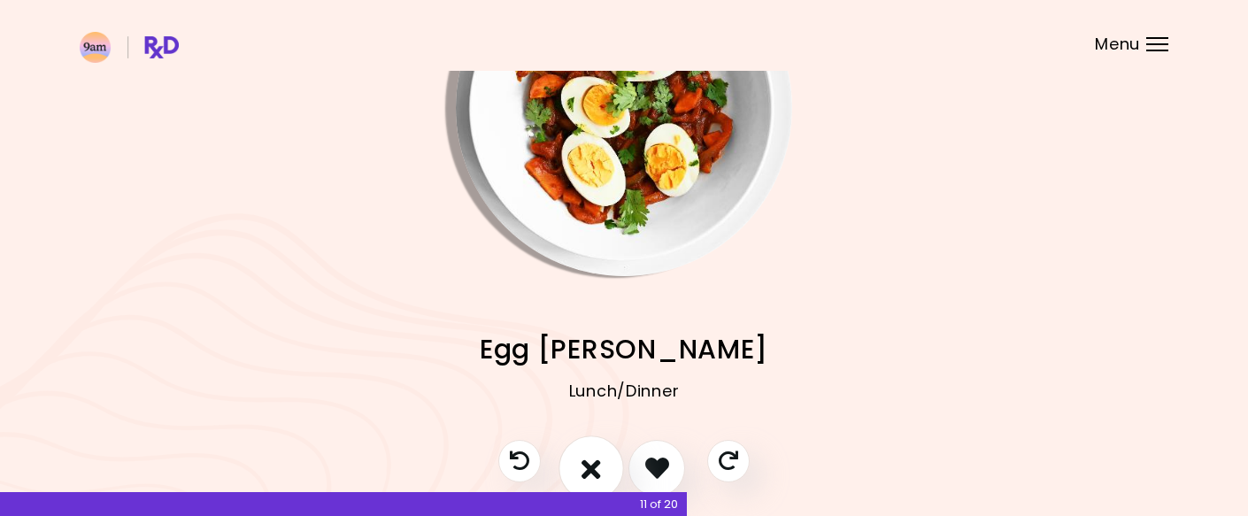
click at [591, 465] on icon "I don't like this recipe" at bounding box center [590, 467] width 19 height 27
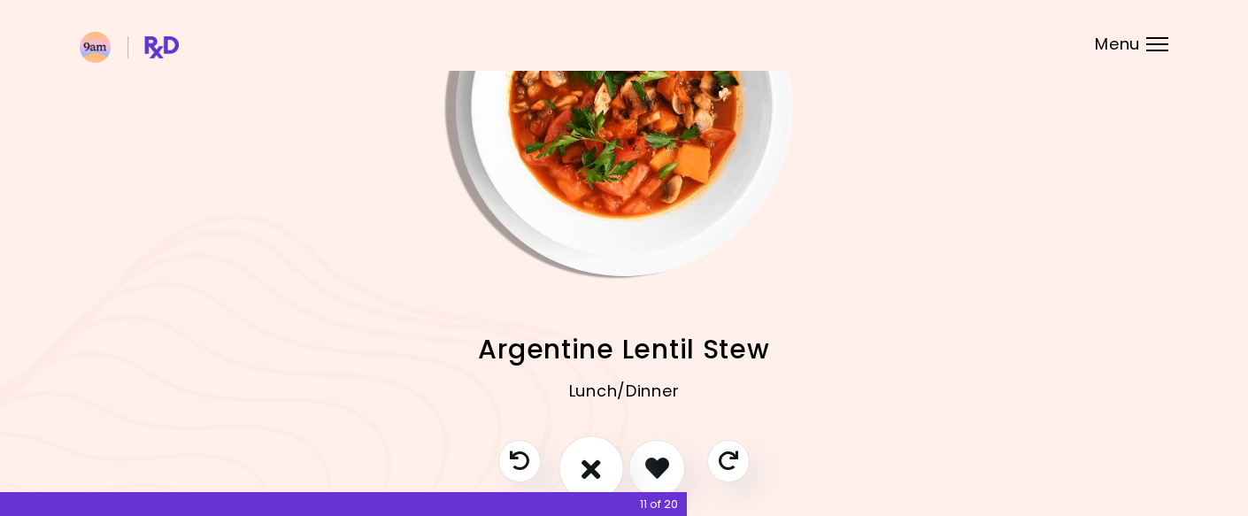
click at [591, 465] on icon "I don't like this recipe" at bounding box center [590, 467] width 19 height 27
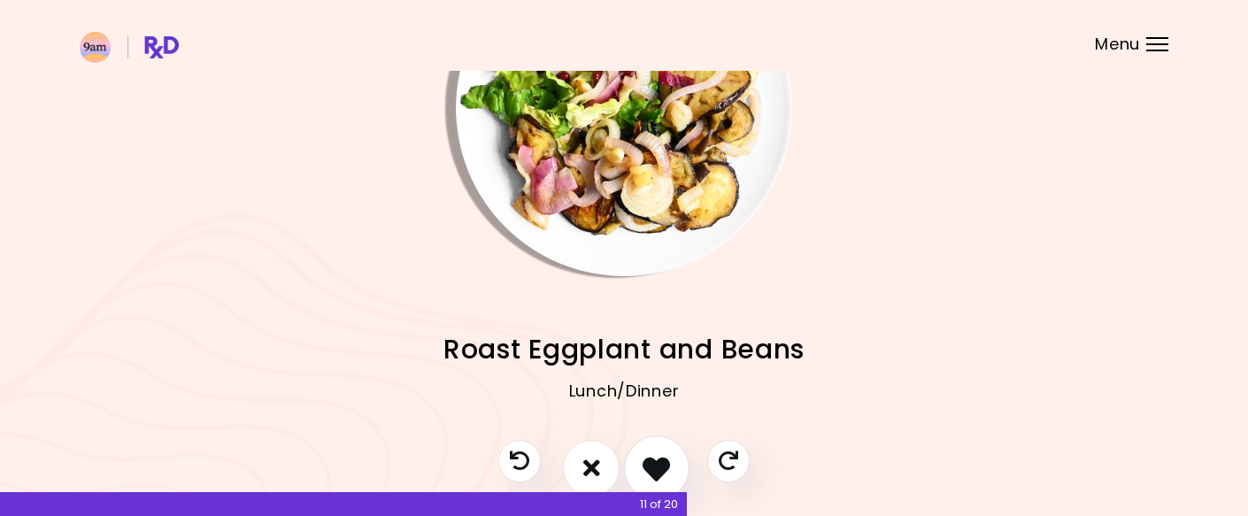
click at [649, 471] on icon "I like this recipe" at bounding box center [655, 467] width 27 height 27
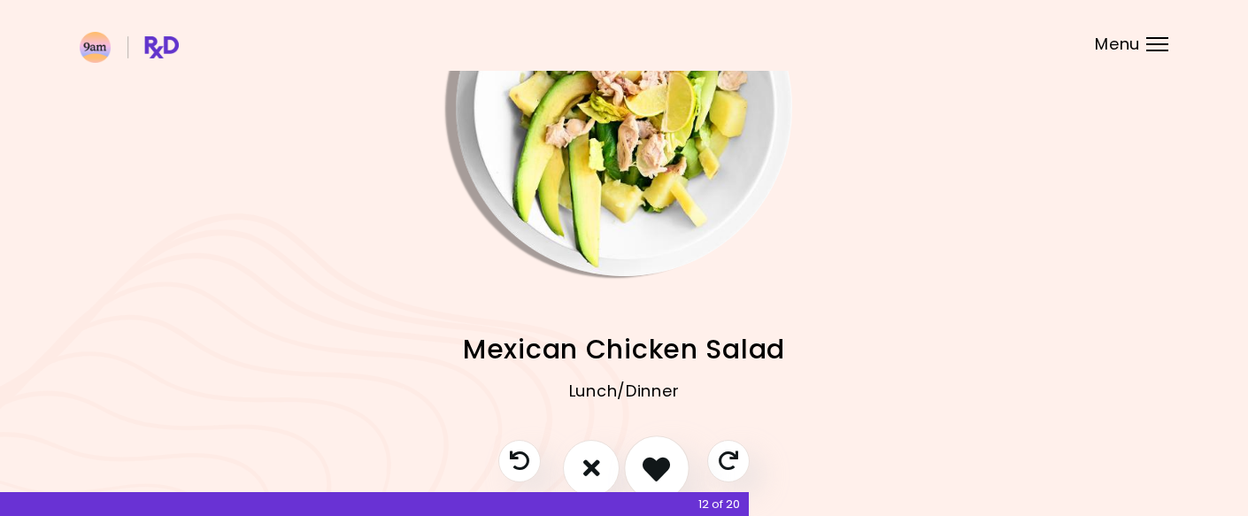
click at [649, 471] on icon "I like this recipe" at bounding box center [655, 467] width 27 height 27
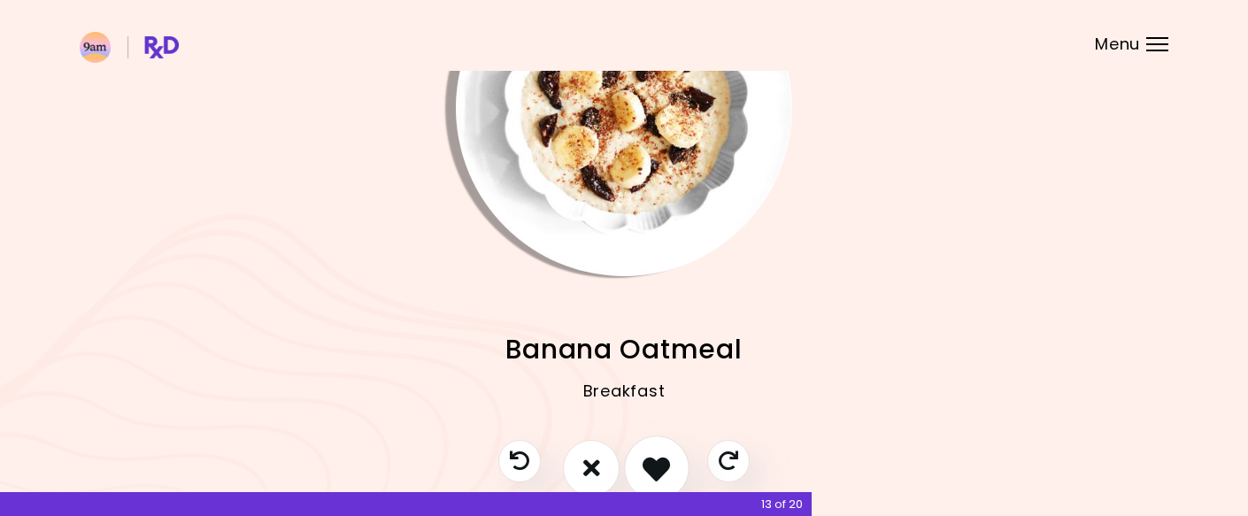
click at [649, 471] on icon "I like this recipe" at bounding box center [655, 467] width 27 height 27
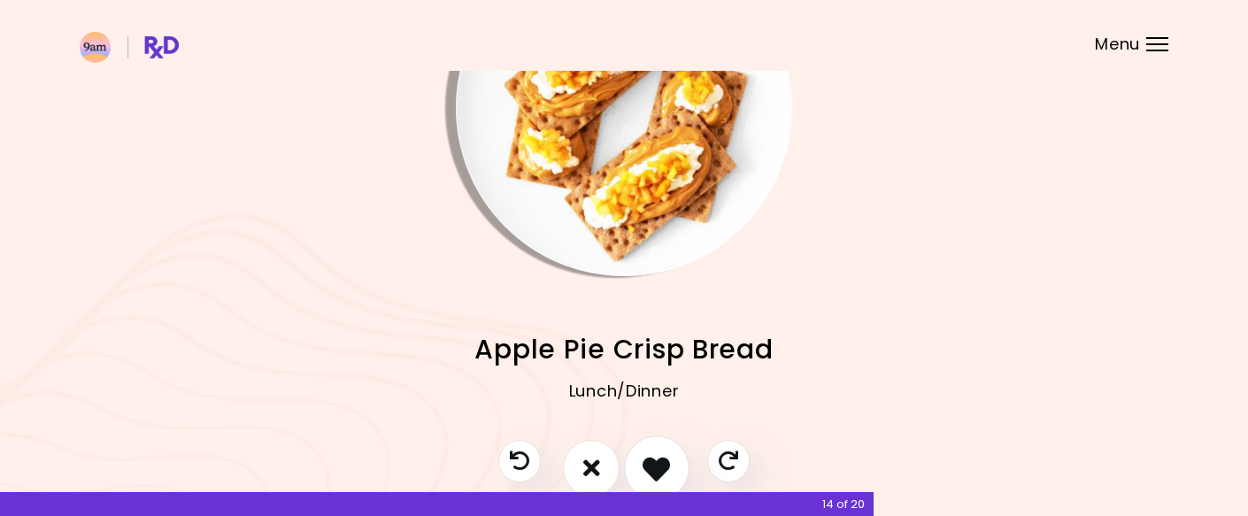
click at [649, 471] on icon "I like this recipe" at bounding box center [655, 467] width 27 height 27
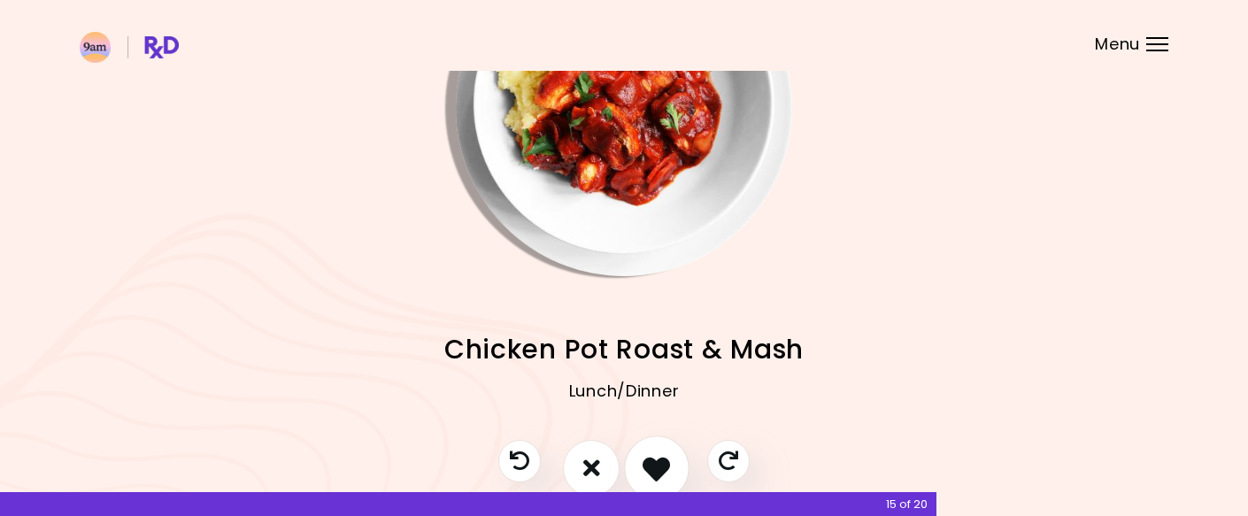
click at [649, 471] on icon "I like this recipe" at bounding box center [655, 467] width 27 height 27
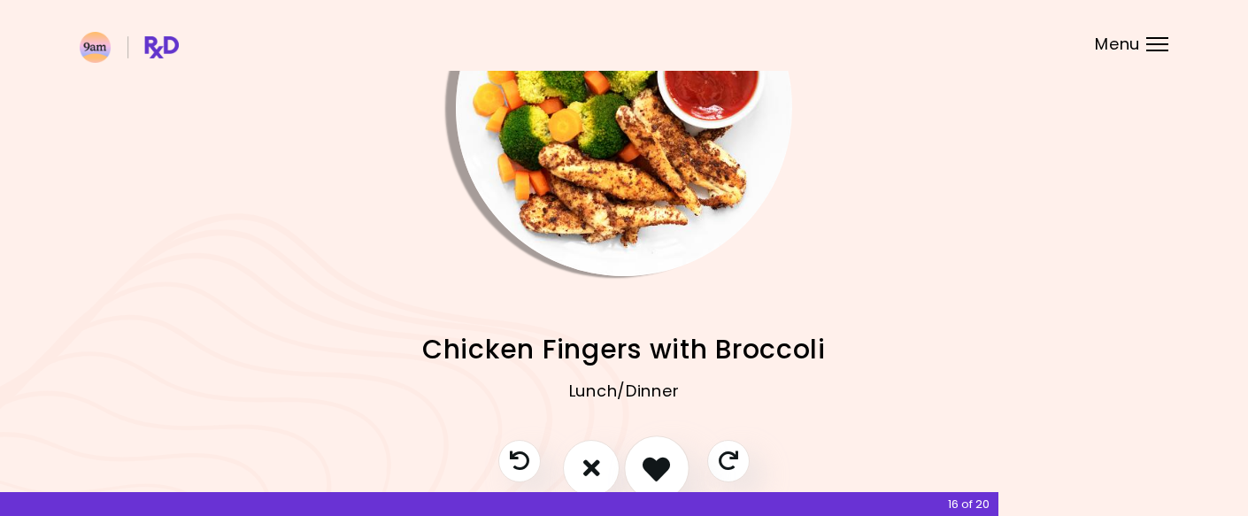
click at [649, 471] on icon "I like this recipe" at bounding box center [655, 467] width 27 height 27
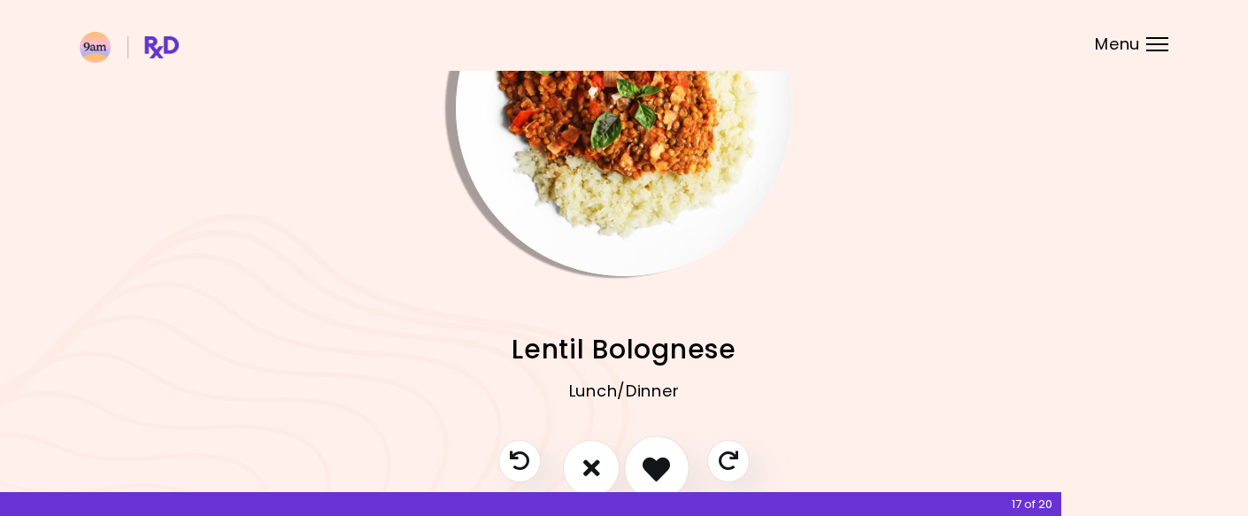
click at [649, 471] on icon "I like this recipe" at bounding box center [655, 467] width 27 height 27
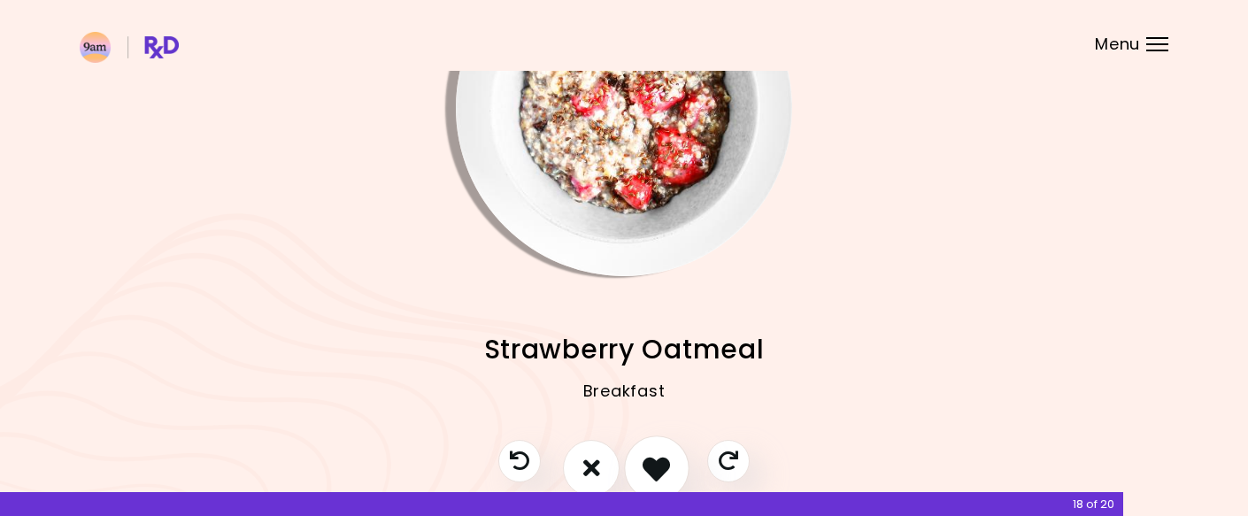
click at [649, 471] on icon "I like this recipe" at bounding box center [655, 467] width 27 height 27
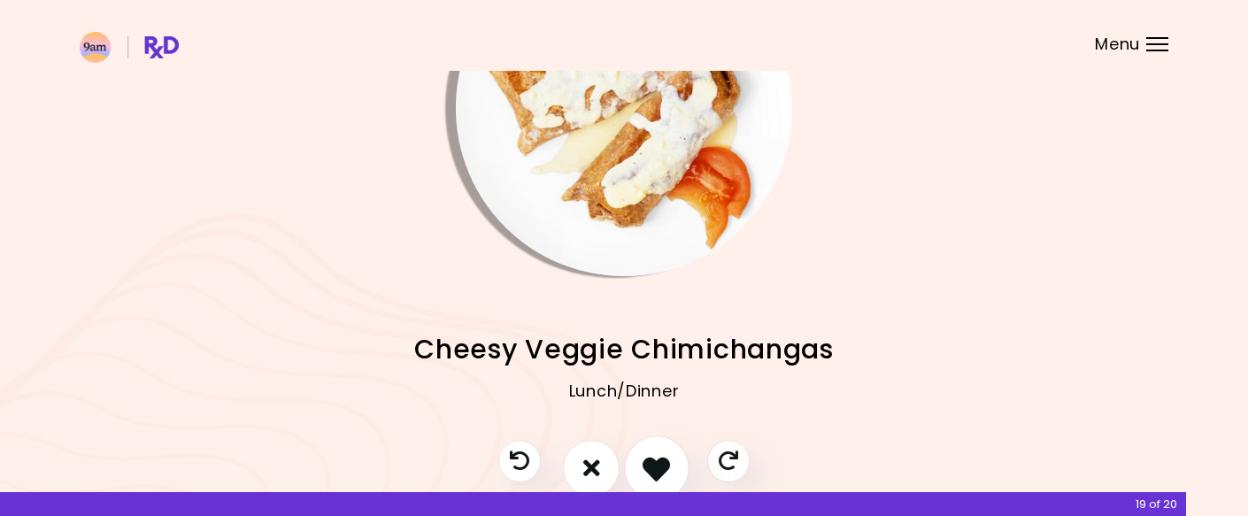
click at [649, 471] on icon "I like this recipe" at bounding box center [655, 467] width 27 height 27
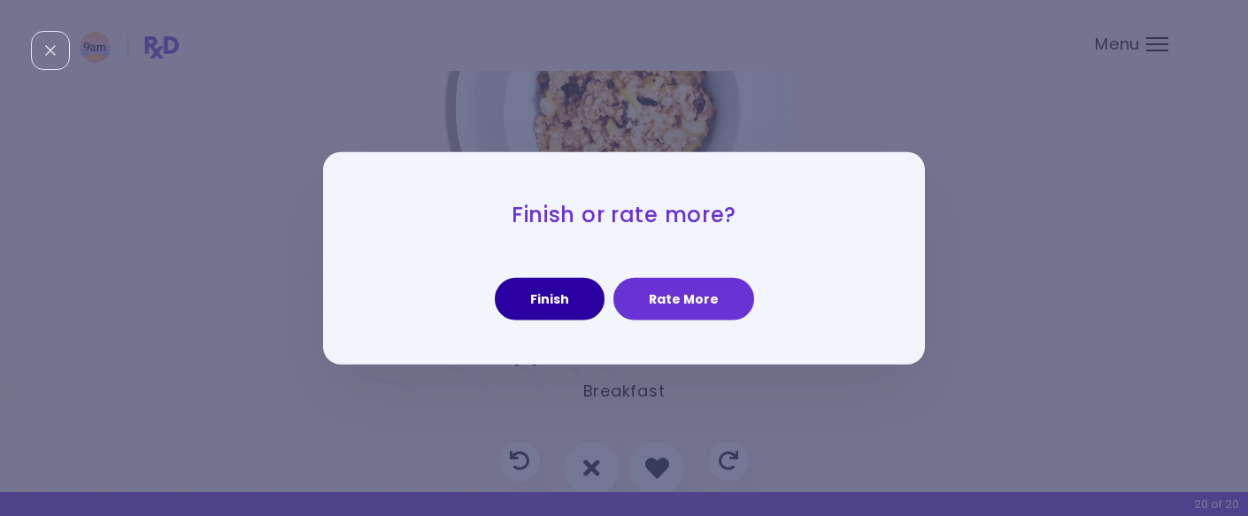
click at [532, 302] on button "Finish" at bounding box center [550, 299] width 110 height 42
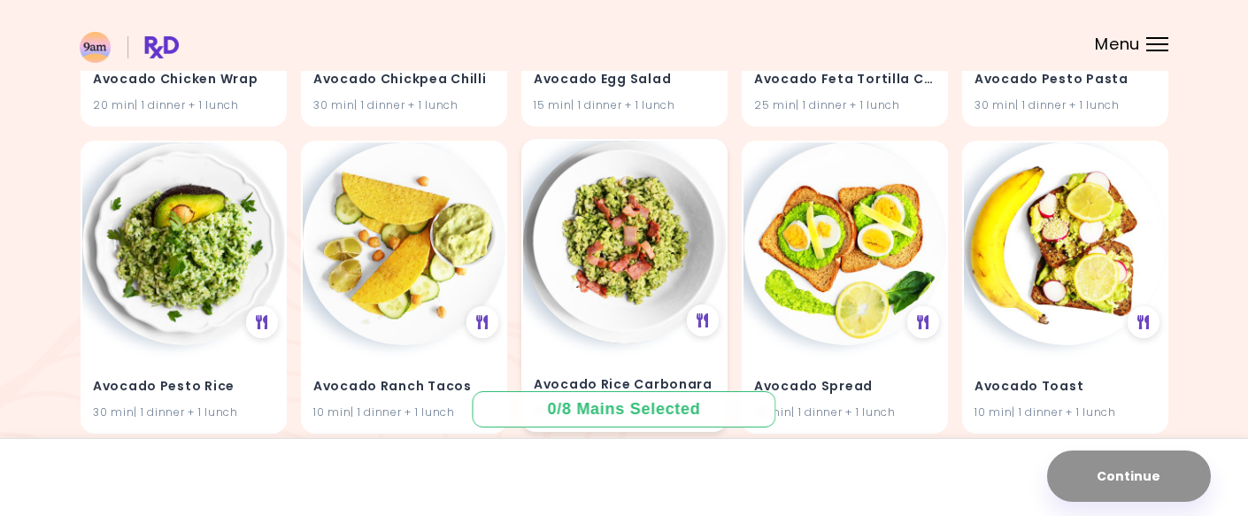
scroll to position [1041, 0]
